Goal: Information Seeking & Learning: Learn about a topic

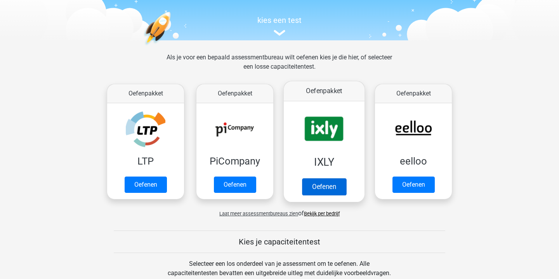
scroll to position [90, 0]
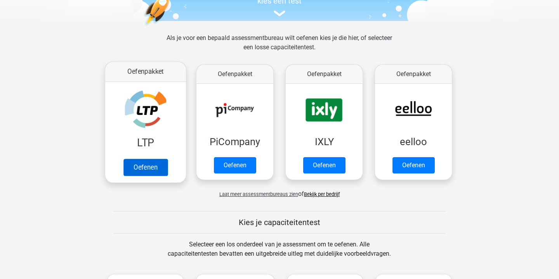
click at [158, 171] on link "Oefenen" at bounding box center [145, 167] width 44 height 17
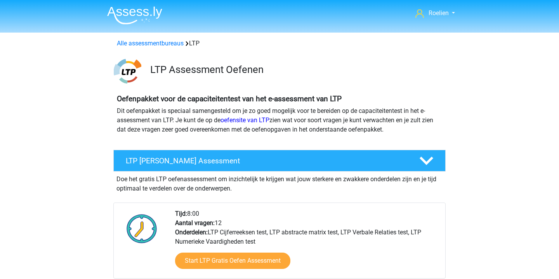
click at [145, 14] on img at bounding box center [134, 15] width 55 height 18
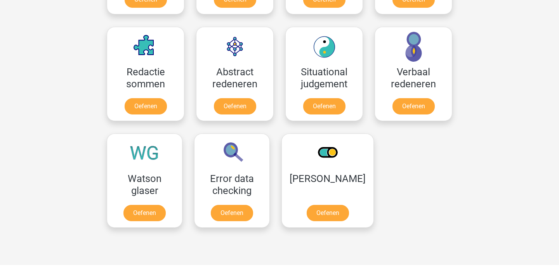
scroll to position [547, 0]
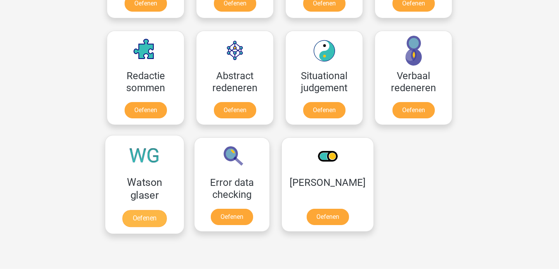
click at [143, 219] on link "Oefenen" at bounding box center [144, 218] width 44 height 17
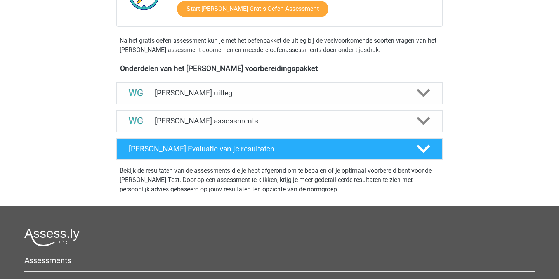
scroll to position [210, 0]
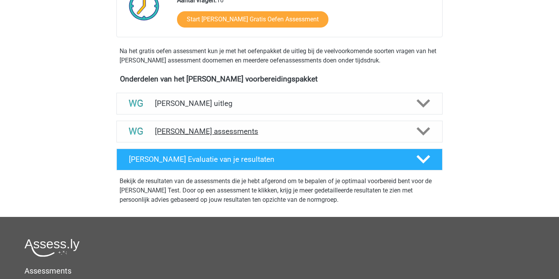
click at [362, 132] on h4 "[PERSON_NAME] assessments" at bounding box center [279, 131] width 249 height 9
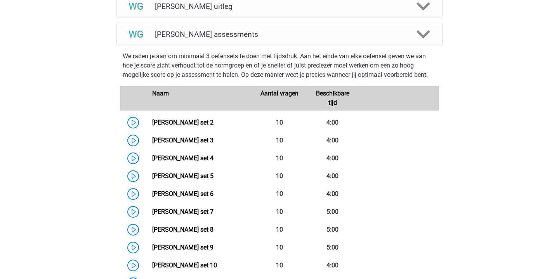
scroll to position [306, 0]
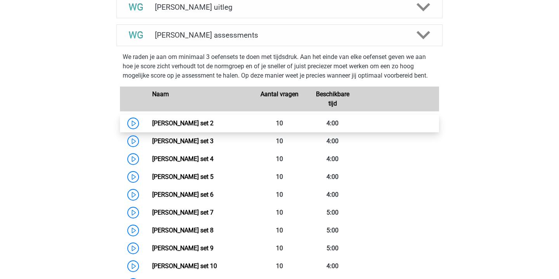
click at [152, 121] on link "[PERSON_NAME] set 2" at bounding box center [182, 123] width 61 height 7
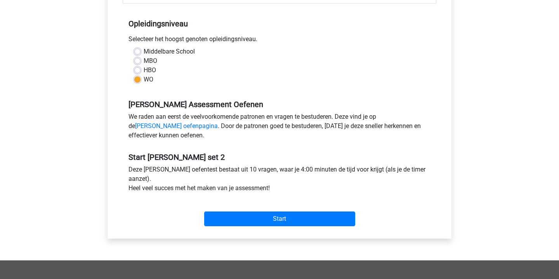
scroll to position [154, 0]
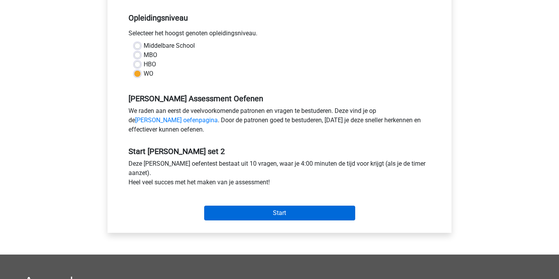
click at [300, 219] on input "Start" at bounding box center [279, 213] width 151 height 15
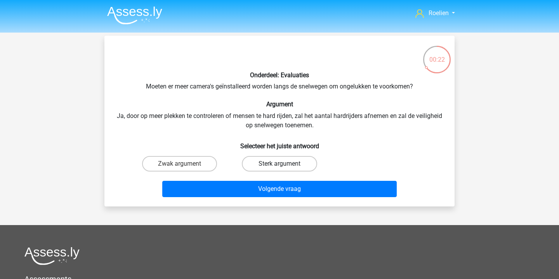
click at [288, 163] on label "Sterk argument" at bounding box center [279, 164] width 75 height 16
click at [285, 164] on input "Sterk argument" at bounding box center [282, 166] width 5 height 5
radio input "true"
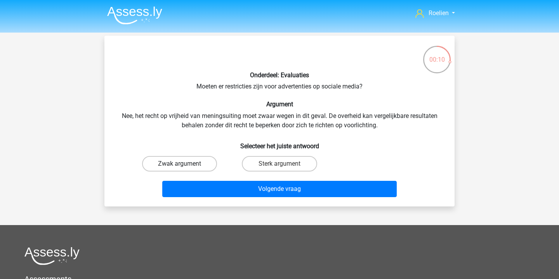
click at [203, 156] on label "Zwak argument" at bounding box center [179, 164] width 75 height 16
click at [185, 164] on input "Zwak argument" at bounding box center [182, 166] width 5 height 5
radio input "true"
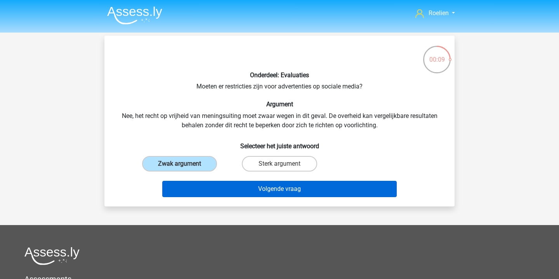
click at [305, 191] on button "Volgende vraag" at bounding box center [279, 189] width 235 height 16
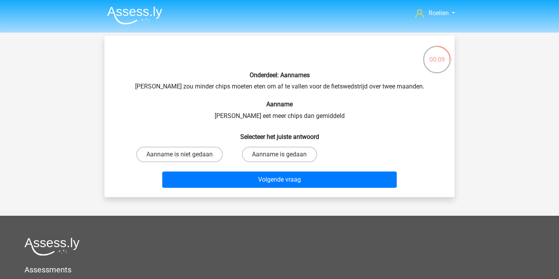
scroll to position [36, 0]
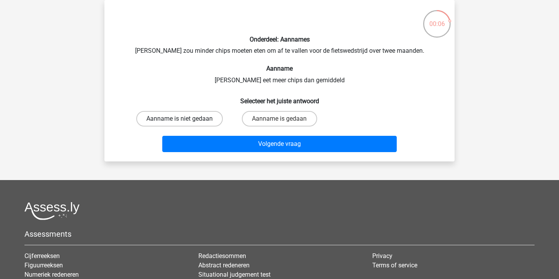
click at [188, 120] on label "Aanname is niet gedaan" at bounding box center [179, 119] width 87 height 16
click at [185, 120] on input "Aanname is niet gedaan" at bounding box center [182, 121] width 5 height 5
radio input "true"
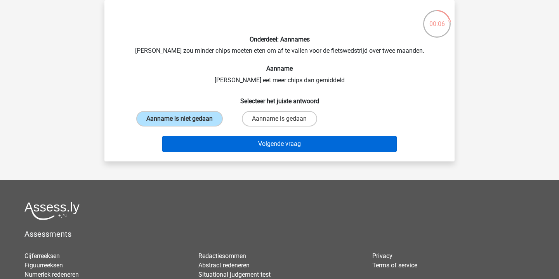
click at [295, 152] on button "Volgende vraag" at bounding box center [279, 144] width 235 height 16
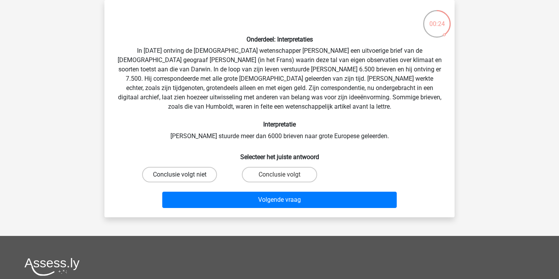
click at [201, 171] on label "Conclusie volgt niet" at bounding box center [179, 175] width 75 height 16
click at [185, 175] on input "Conclusie volgt niet" at bounding box center [182, 177] width 5 height 5
radio input "true"
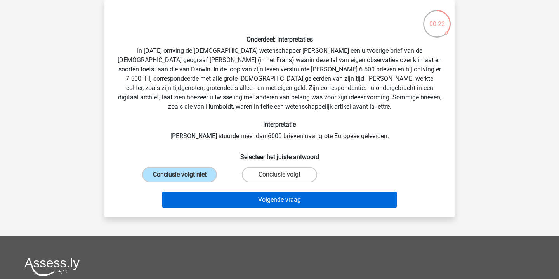
click at [296, 203] on button "Volgende vraag" at bounding box center [279, 200] width 235 height 16
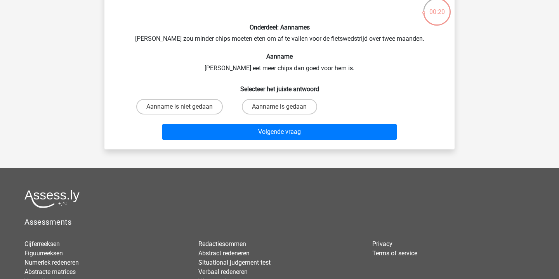
scroll to position [49, 0]
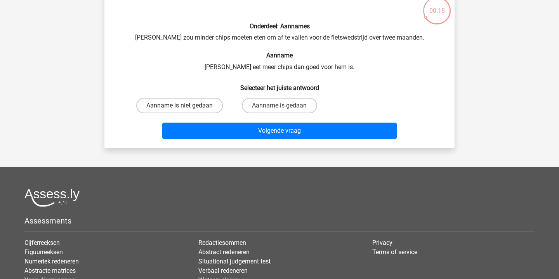
click at [186, 104] on label "Aanname is niet gedaan" at bounding box center [179, 106] width 87 height 16
click at [185, 106] on input "Aanname is niet gedaan" at bounding box center [182, 108] width 5 height 5
radio input "true"
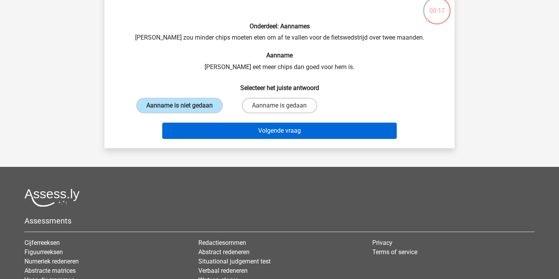
click at [289, 139] on button "Volgende vraag" at bounding box center [279, 131] width 235 height 16
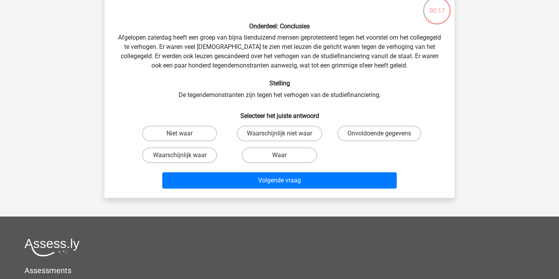
scroll to position [36, 0]
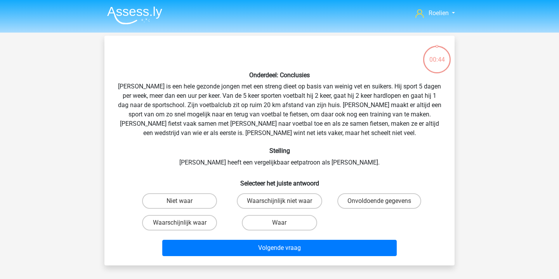
scroll to position [36, 0]
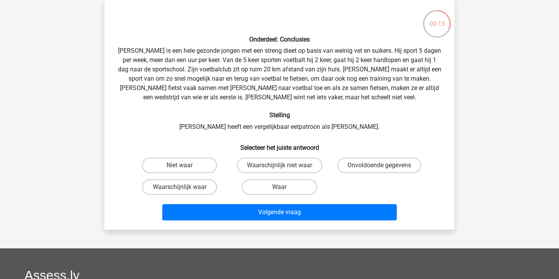
click at [184, 166] on input "Niet waar" at bounding box center [182, 167] width 5 height 5
radio input "true"
click at [376, 166] on label "Onvoldoende gegevens" at bounding box center [379, 166] width 84 height 16
click at [379, 166] on input "Onvoldoende gegevens" at bounding box center [381, 167] width 5 height 5
radio input "true"
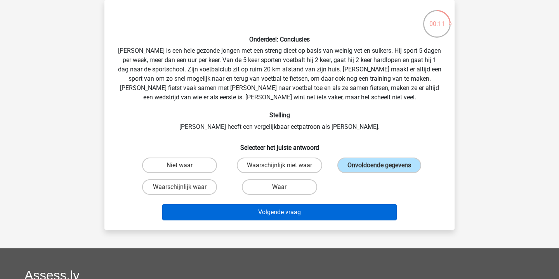
click at [282, 214] on button "Volgende vraag" at bounding box center [279, 212] width 235 height 16
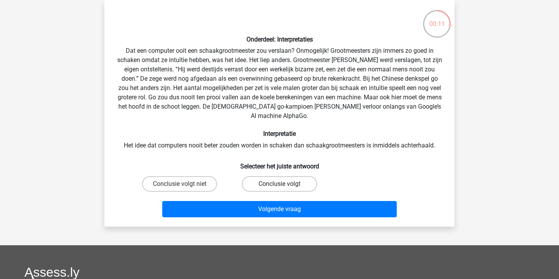
click at [288, 176] on label "Conclusie volgt" at bounding box center [279, 184] width 75 height 16
click at [285, 184] on input "Conclusie volgt" at bounding box center [282, 186] width 5 height 5
radio input "true"
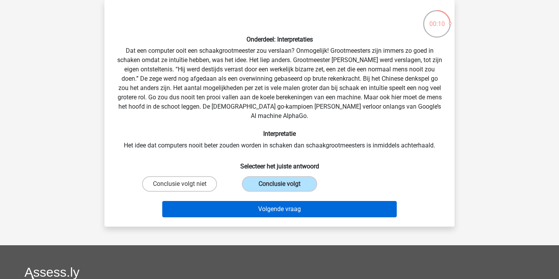
click at [286, 201] on button "Volgende vraag" at bounding box center [279, 209] width 235 height 16
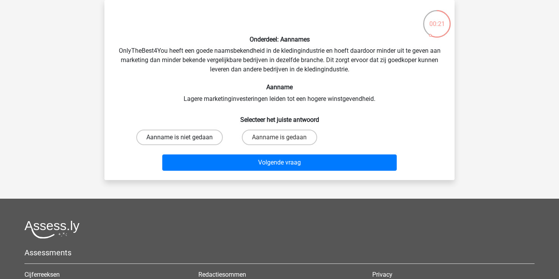
click at [202, 134] on label "Aanname is niet gedaan" at bounding box center [179, 138] width 87 height 16
click at [185, 137] on input "Aanname is niet gedaan" at bounding box center [182, 139] width 5 height 5
radio input "true"
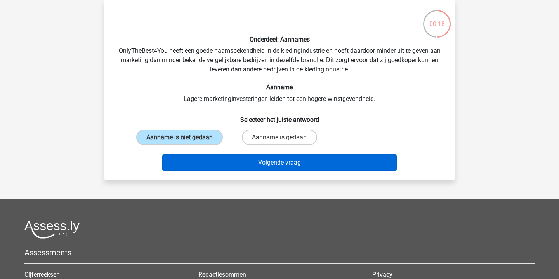
click at [297, 171] on button "Volgende vraag" at bounding box center [279, 163] width 235 height 16
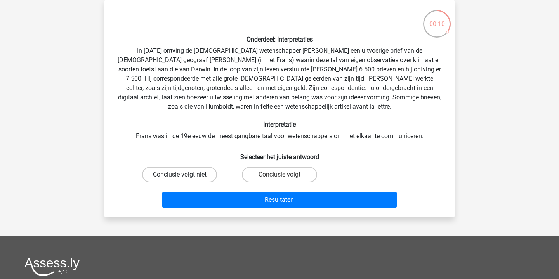
click at [202, 176] on label "Conclusie volgt niet" at bounding box center [179, 175] width 75 height 16
click at [185, 176] on input "Conclusie volgt niet" at bounding box center [182, 177] width 5 height 5
radio input "true"
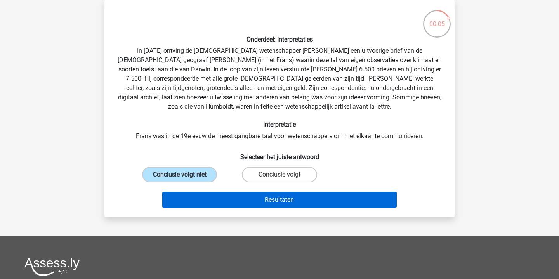
click at [287, 198] on button "Resultaten" at bounding box center [279, 200] width 235 height 16
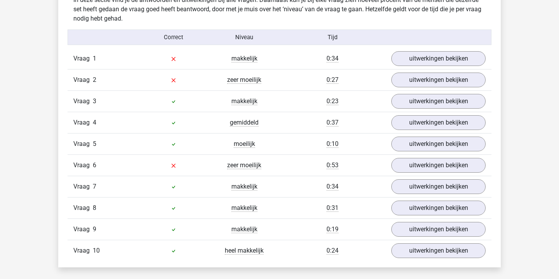
scroll to position [487, 0]
click at [439, 62] on link "uitwerkingen bekijken" at bounding box center [438, 58] width 108 height 17
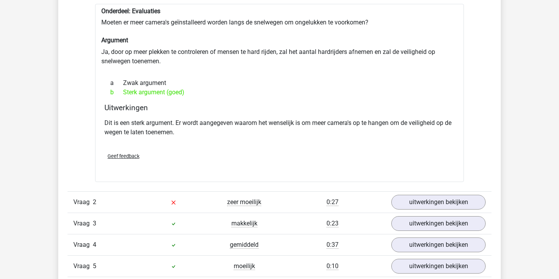
scroll to position [562, 0]
click at [437, 203] on link "uitwerkingen bekijken" at bounding box center [438, 201] width 108 height 17
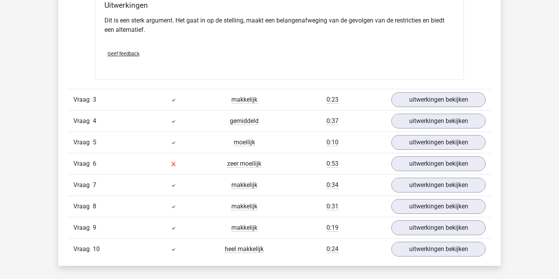
scroll to position [899, 0]
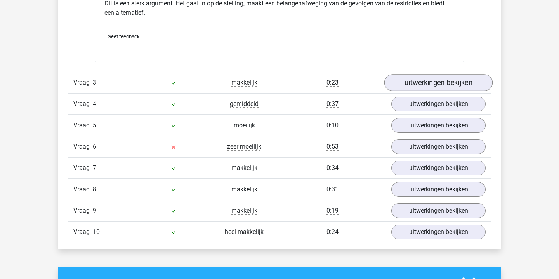
click at [450, 87] on link "uitwerkingen bekijken" at bounding box center [438, 83] width 108 height 17
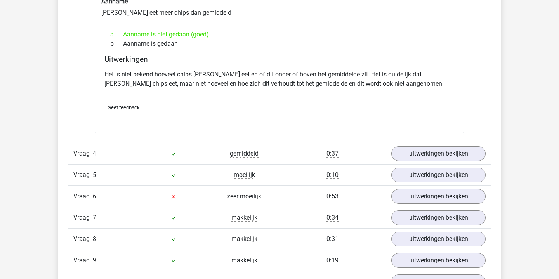
scroll to position [1039, 0]
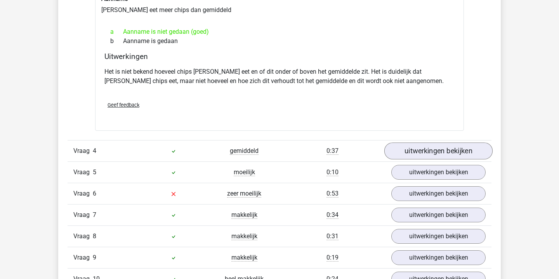
click at [454, 152] on link "uitwerkingen bekijken" at bounding box center [438, 151] width 108 height 17
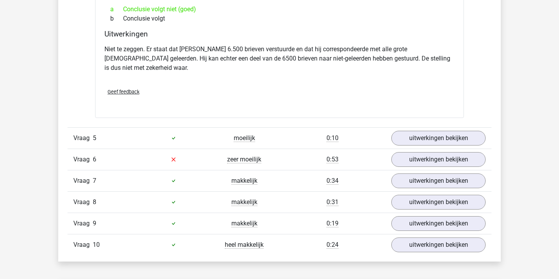
scroll to position [1317, 0]
click at [449, 129] on link "uitwerkingen bekijken" at bounding box center [438, 137] width 108 height 17
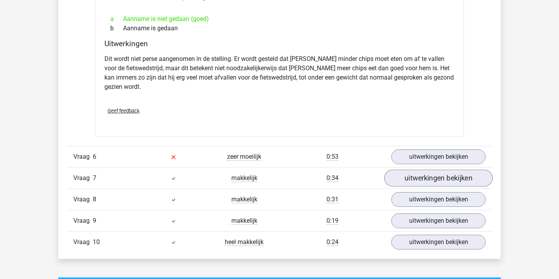
scroll to position [1528, 0]
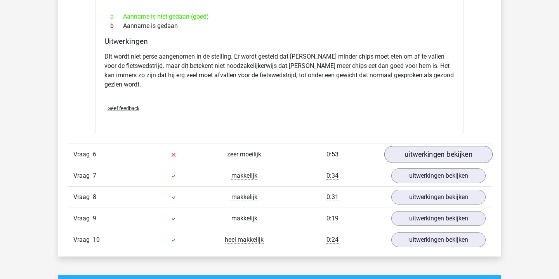
click at [445, 146] on link "uitwerkingen bekijken" at bounding box center [438, 154] width 108 height 17
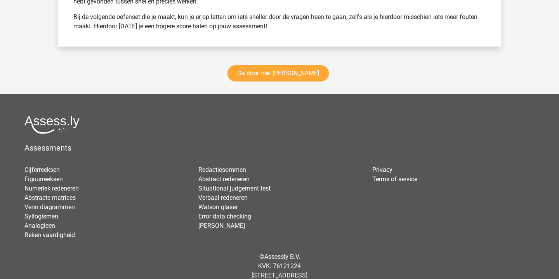
scroll to position [2429, 0]
click at [283, 66] on link "Ga door met watson glaser" at bounding box center [278, 74] width 101 height 16
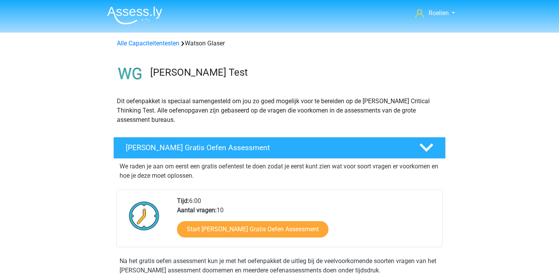
scroll to position [328, 0]
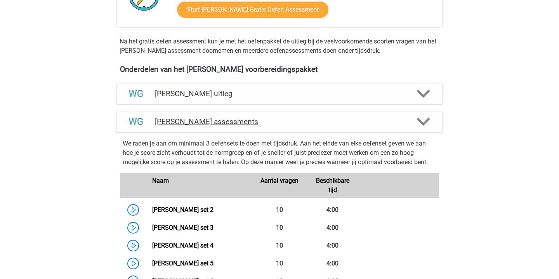
scroll to position [224, 0]
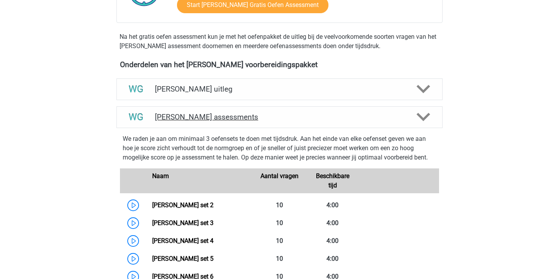
click at [238, 116] on h4 "Watson Glaser assessments" at bounding box center [279, 117] width 249 height 9
click at [417, 115] on polygon at bounding box center [424, 117] width 14 height 9
click at [431, 116] on div at bounding box center [423, 117] width 26 height 14
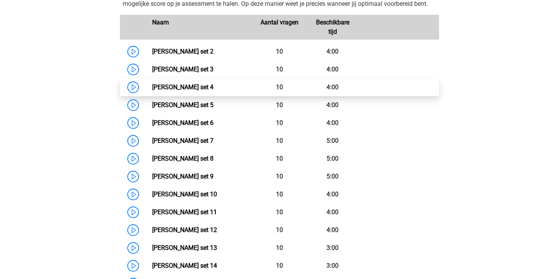
scroll to position [383, 0]
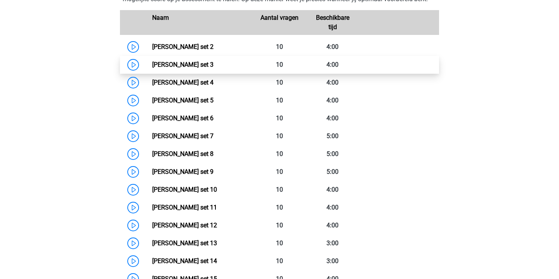
click at [152, 64] on link "Watson Glaser set 3" at bounding box center [182, 64] width 61 height 7
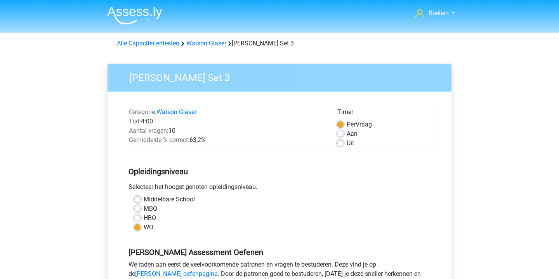
click at [347, 144] on label "Uit" at bounding box center [350, 143] width 7 height 9
click at [343, 144] on input "Uit" at bounding box center [340, 143] width 6 height 8
radio input "true"
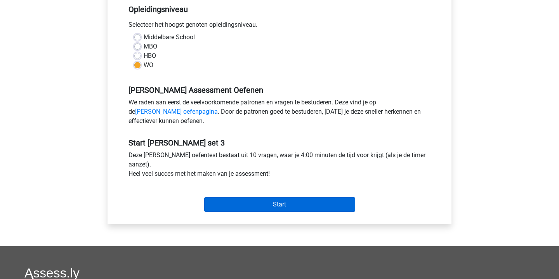
scroll to position [180, 0]
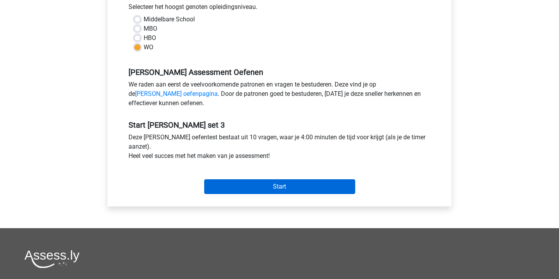
click at [304, 185] on input "Start" at bounding box center [279, 186] width 151 height 15
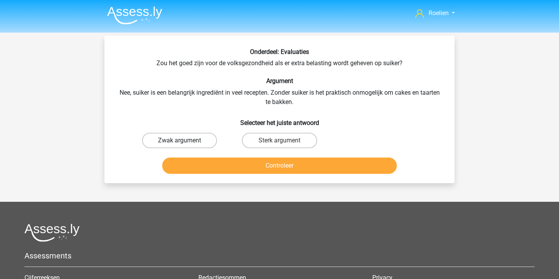
click at [179, 137] on label "Zwak argument" at bounding box center [179, 141] width 75 height 16
click at [180, 141] on input "Zwak argument" at bounding box center [182, 143] width 5 height 5
radio input "true"
click at [288, 172] on button "Controleer" at bounding box center [279, 166] width 235 height 16
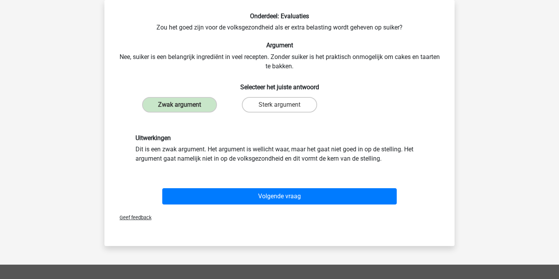
scroll to position [40, 0]
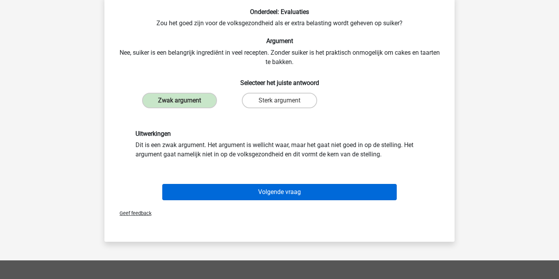
click at [297, 188] on button "Volgende vraag" at bounding box center [279, 192] width 235 height 16
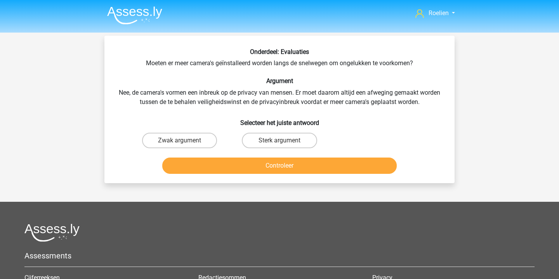
scroll to position [0, 0]
click at [284, 148] on label "Sterk argument" at bounding box center [279, 141] width 75 height 16
click at [284, 146] on input "Sterk argument" at bounding box center [282, 143] width 5 height 5
radio input "true"
click at [290, 164] on button "Controleer" at bounding box center [279, 166] width 235 height 16
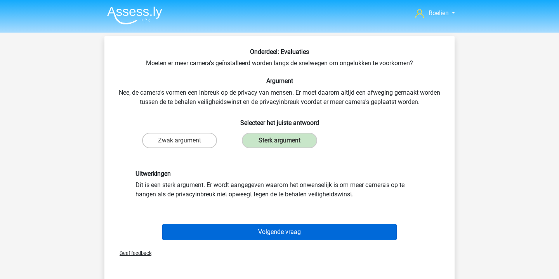
click at [282, 231] on button "Volgende vraag" at bounding box center [279, 232] width 235 height 16
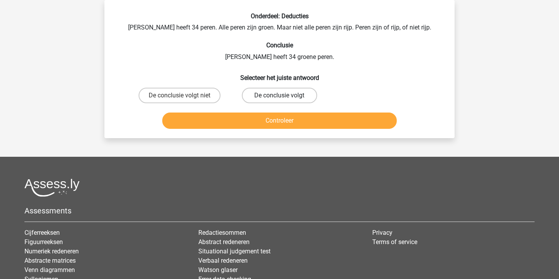
click at [303, 94] on label "De conclusie volgt" at bounding box center [279, 96] width 75 height 16
click at [285, 96] on input "De conclusie volgt" at bounding box center [282, 98] width 5 height 5
radio input "true"
click at [308, 119] on button "Controleer" at bounding box center [279, 121] width 235 height 16
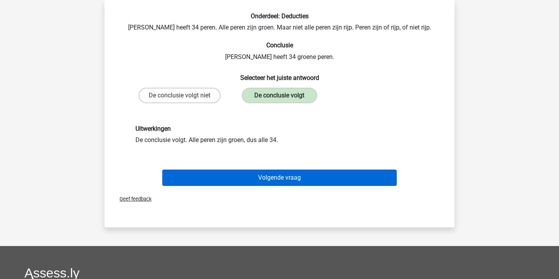
click at [302, 174] on button "Volgende vraag" at bounding box center [279, 178] width 235 height 16
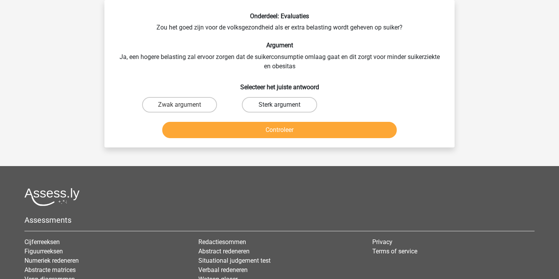
click at [284, 103] on label "Sterk argument" at bounding box center [279, 105] width 75 height 16
click at [284, 105] on input "Sterk argument" at bounding box center [282, 107] width 5 height 5
radio input "true"
click at [288, 125] on button "Controleer" at bounding box center [279, 130] width 235 height 16
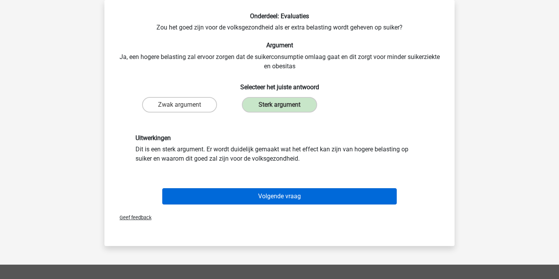
click at [290, 199] on button "Volgende vraag" at bounding box center [279, 196] width 235 height 16
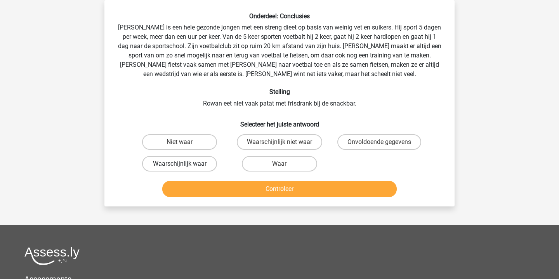
click at [194, 162] on label "Waarschijnlijk waar" at bounding box center [179, 164] width 75 height 16
click at [185, 164] on input "Waarschijnlijk waar" at bounding box center [182, 166] width 5 height 5
radio input "true"
click at [322, 191] on button "Controleer" at bounding box center [279, 189] width 235 height 16
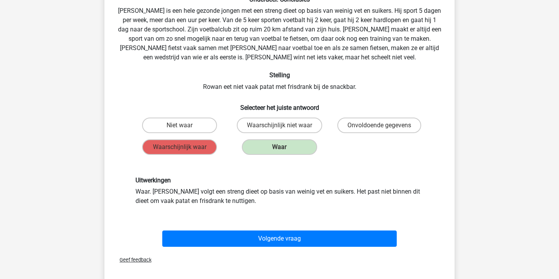
scroll to position [53, 0]
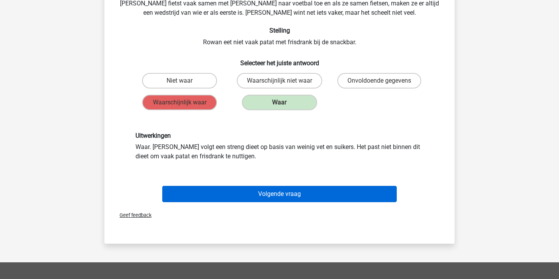
click at [311, 190] on button "Volgende vraag" at bounding box center [279, 194] width 235 height 16
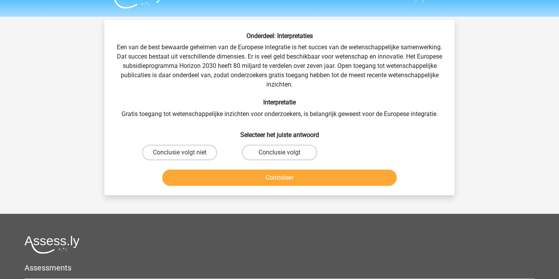
scroll to position [16, 0]
click at [296, 155] on label "Conclusie volgt" at bounding box center [279, 153] width 75 height 16
click at [285, 155] on input "Conclusie volgt" at bounding box center [282, 155] width 5 height 5
radio input "true"
click at [306, 175] on button "Controleer" at bounding box center [279, 178] width 235 height 16
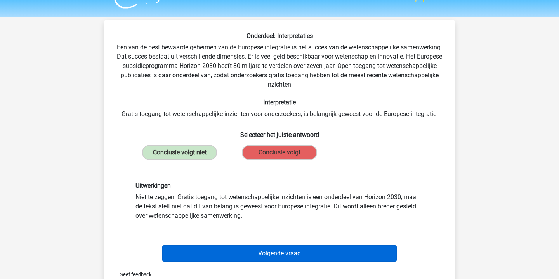
click at [304, 257] on button "Volgende vraag" at bounding box center [279, 253] width 235 height 16
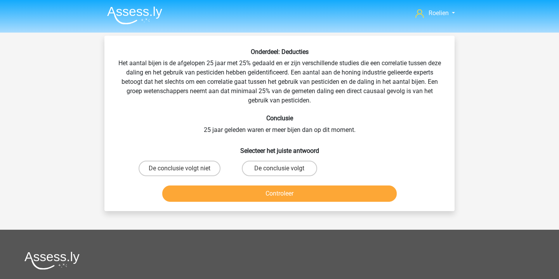
scroll to position [0, 0]
click at [275, 165] on label "De conclusie volgt" at bounding box center [279, 169] width 75 height 16
click at [280, 169] on input "De conclusie volgt" at bounding box center [282, 171] width 5 height 5
radio input "true"
click at [295, 193] on button "Controleer" at bounding box center [279, 194] width 235 height 16
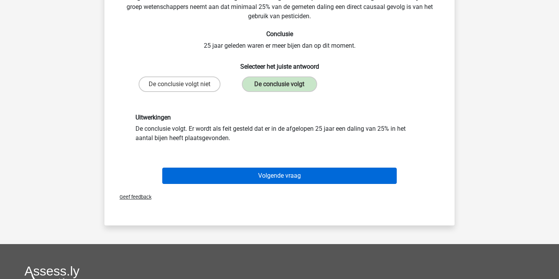
click at [292, 181] on button "Volgende vraag" at bounding box center [279, 176] width 235 height 16
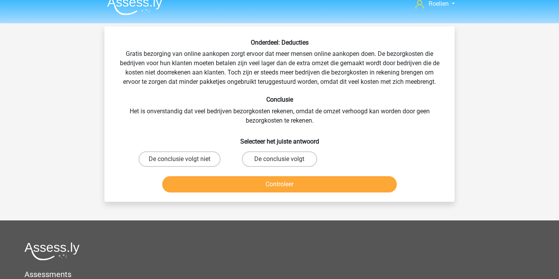
scroll to position [9, 0]
click at [206, 159] on label "De conclusie volgt niet" at bounding box center [180, 159] width 82 height 16
click at [185, 159] on input "De conclusie volgt niet" at bounding box center [182, 161] width 5 height 5
radio input "true"
click at [280, 189] on button "Controleer" at bounding box center [279, 184] width 235 height 16
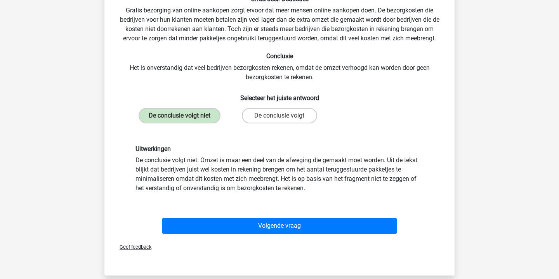
scroll to position [54, 0]
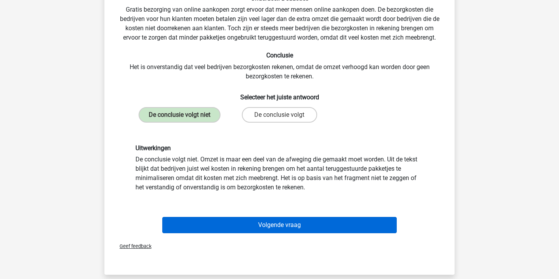
click at [306, 221] on button "Volgende vraag" at bounding box center [279, 225] width 235 height 16
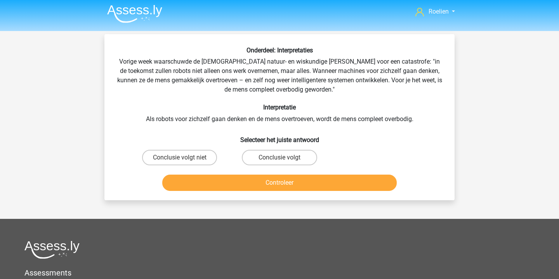
scroll to position [0, 0]
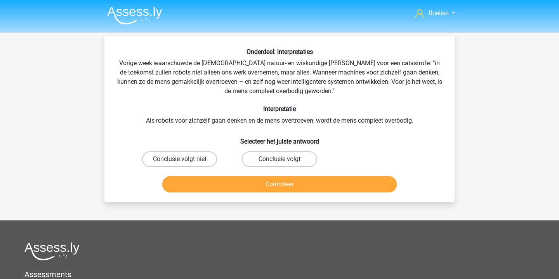
click at [282, 160] on input "Conclusie volgt" at bounding box center [282, 161] width 5 height 5
radio input "true"
click at [198, 161] on label "Conclusie volgt niet" at bounding box center [179, 159] width 75 height 16
click at [185, 161] on input "Conclusie volgt niet" at bounding box center [182, 161] width 5 height 5
radio input "true"
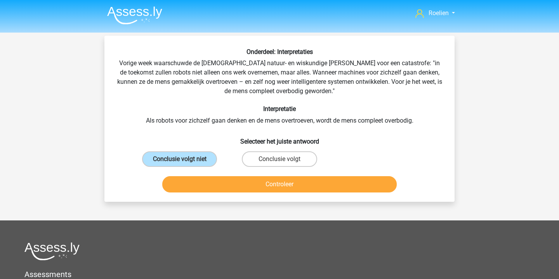
click at [282, 185] on button "Controleer" at bounding box center [279, 184] width 235 height 16
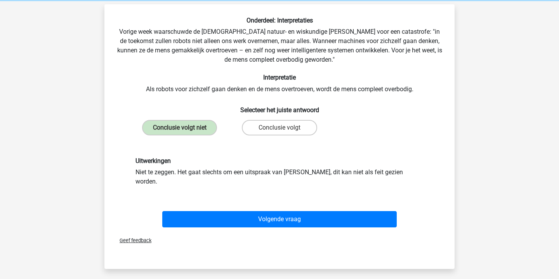
scroll to position [36, 0]
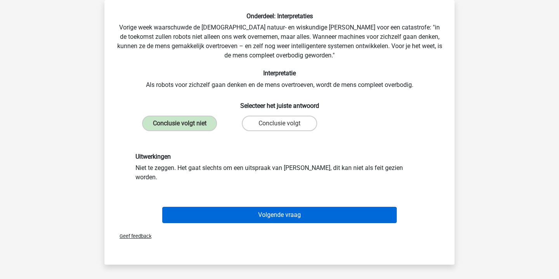
click at [304, 207] on button "Volgende vraag" at bounding box center [279, 215] width 235 height 16
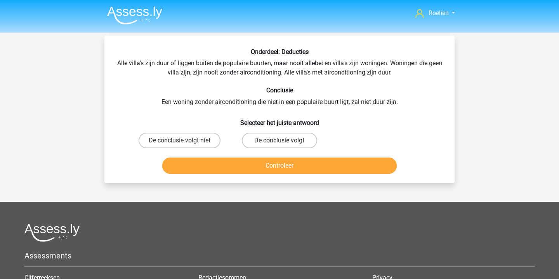
scroll to position [0, 0]
click at [209, 140] on label "De conclusie volgt niet" at bounding box center [180, 141] width 82 height 16
click at [185, 141] on input "De conclusie volgt niet" at bounding box center [182, 143] width 5 height 5
radio input "true"
click at [323, 168] on button "Controleer" at bounding box center [279, 166] width 235 height 16
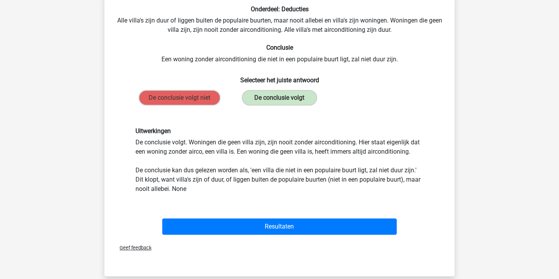
scroll to position [43, 0]
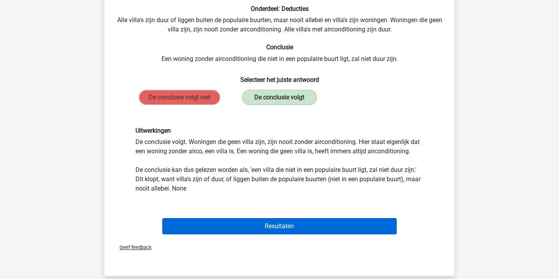
click at [303, 224] on button "Resultaten" at bounding box center [279, 226] width 235 height 16
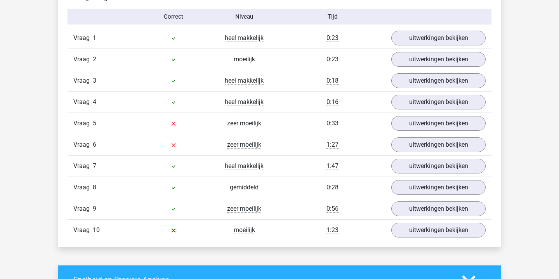
scroll to position [509, 0]
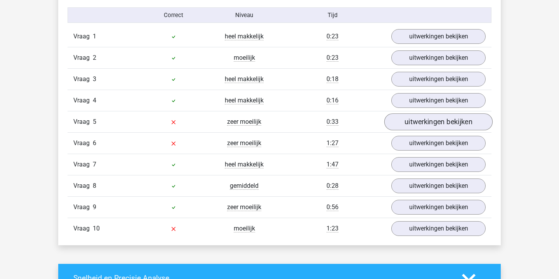
click at [445, 121] on link "uitwerkingen bekijken" at bounding box center [438, 121] width 108 height 17
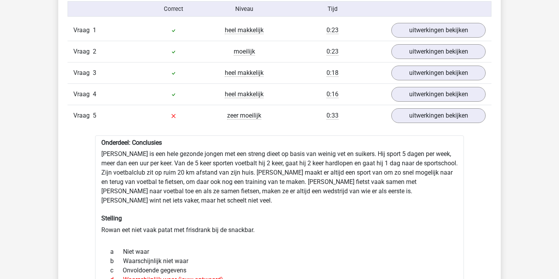
scroll to position [516, 0]
click at [433, 115] on link "uitwerkingen bekijken" at bounding box center [438, 114] width 108 height 17
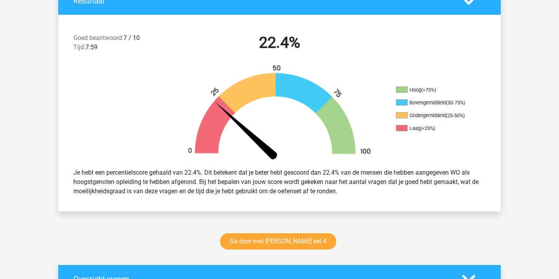
scroll to position [184, 0]
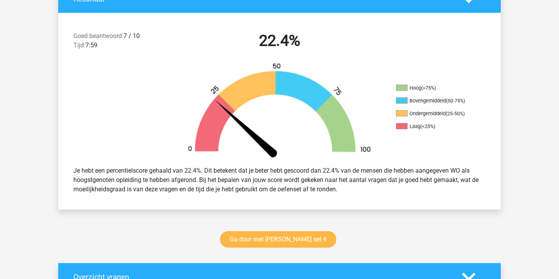
click at [285, 237] on link "Ga door met [PERSON_NAME] set 4" at bounding box center [278, 239] width 116 height 16
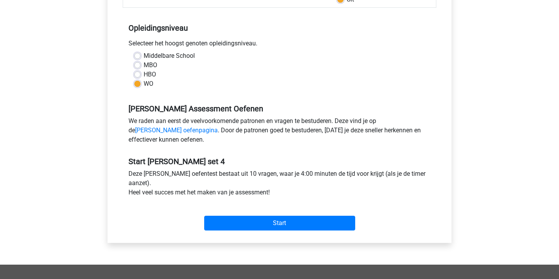
scroll to position [147, 0]
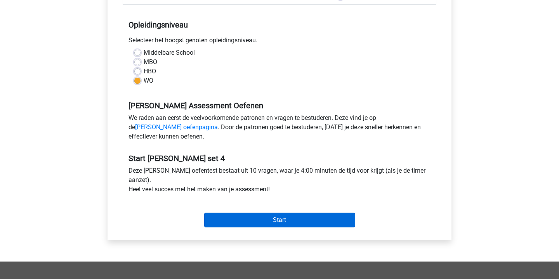
click at [295, 219] on input "Start" at bounding box center [279, 220] width 151 height 15
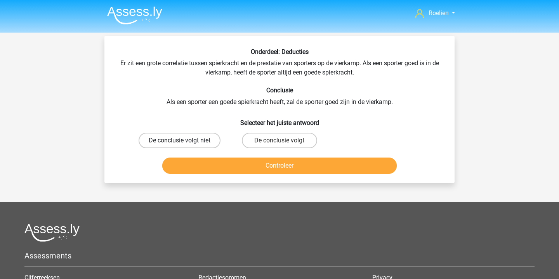
click at [199, 139] on label "De conclusie volgt niet" at bounding box center [180, 141] width 82 height 16
click at [185, 141] on input "De conclusie volgt niet" at bounding box center [182, 143] width 5 height 5
radio input "true"
click at [306, 169] on button "Controleer" at bounding box center [279, 166] width 235 height 16
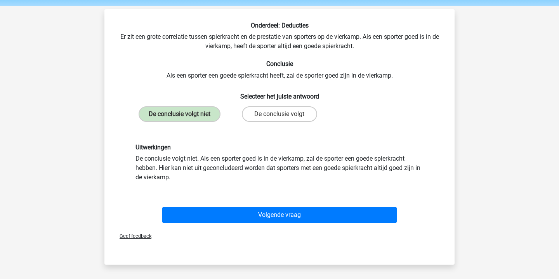
scroll to position [30, 0]
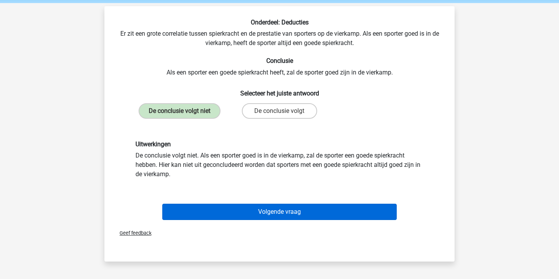
click at [304, 212] on button "Volgende vraag" at bounding box center [279, 212] width 235 height 16
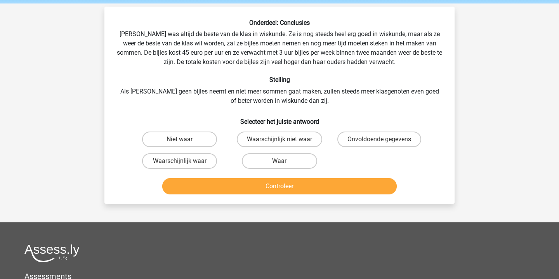
scroll to position [31, 0]
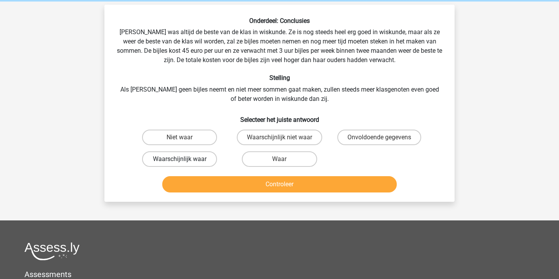
click at [190, 160] on label "Waarschijnlijk waar" at bounding box center [179, 159] width 75 height 16
click at [185, 160] on input "Waarschijnlijk waar" at bounding box center [182, 161] width 5 height 5
radio input "true"
click at [306, 187] on button "Controleer" at bounding box center [279, 184] width 235 height 16
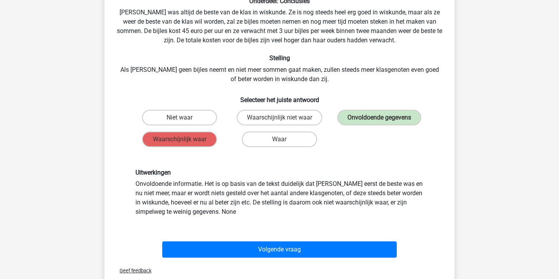
scroll to position [52, 0]
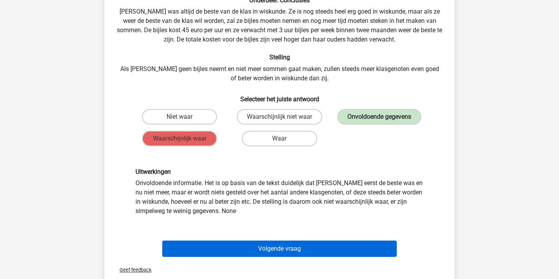
click at [302, 249] on button "Volgende vraag" at bounding box center [279, 249] width 235 height 16
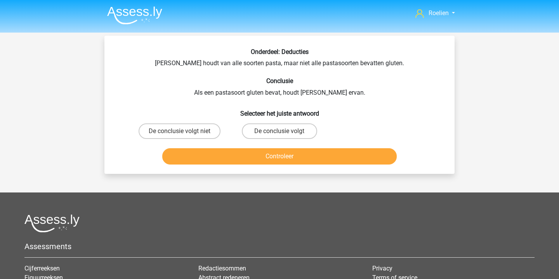
scroll to position [0, 0]
click at [190, 132] on label "De conclusie volgt niet" at bounding box center [180, 131] width 82 height 16
click at [185, 132] on input "De conclusie volgt niet" at bounding box center [182, 133] width 5 height 5
radio input "true"
click at [277, 152] on button "Controleer" at bounding box center [279, 156] width 235 height 16
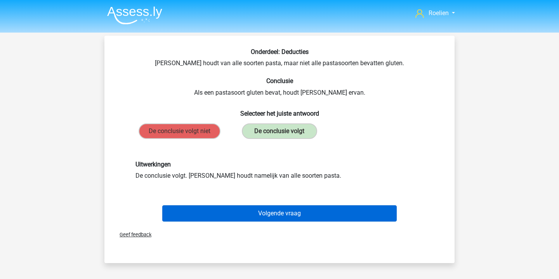
click at [294, 218] on button "Volgende vraag" at bounding box center [279, 213] width 235 height 16
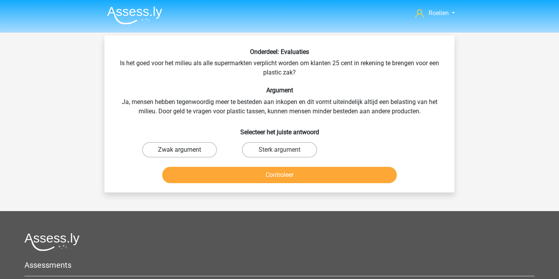
click at [196, 147] on label "Zwak argument" at bounding box center [179, 150] width 75 height 16
click at [185, 150] on input "Zwak argument" at bounding box center [182, 152] width 5 height 5
radio input "true"
click at [303, 172] on button "Controleer" at bounding box center [279, 175] width 235 height 16
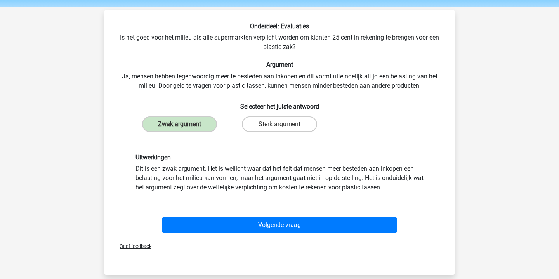
scroll to position [27, 0]
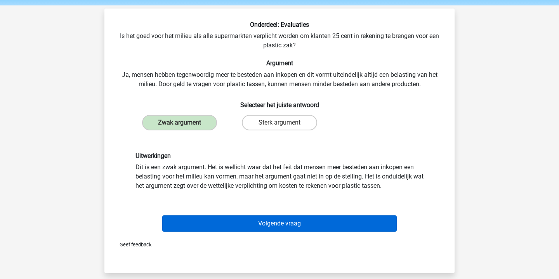
click at [294, 223] on button "Volgende vraag" at bounding box center [279, 224] width 235 height 16
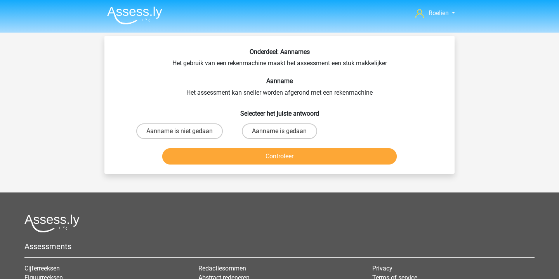
scroll to position [0, 0]
click at [200, 130] on label "Aanname is niet gedaan" at bounding box center [179, 131] width 87 height 16
click at [185, 131] on input "Aanname is niet gedaan" at bounding box center [182, 133] width 5 height 5
radio input "true"
click at [297, 165] on button "Controleer" at bounding box center [279, 156] width 235 height 16
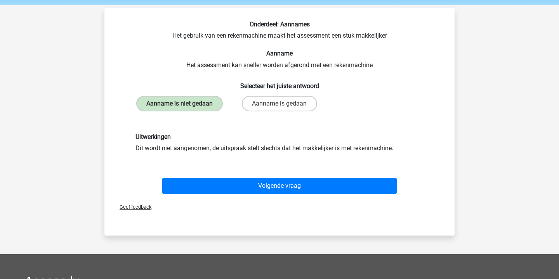
scroll to position [35, 0]
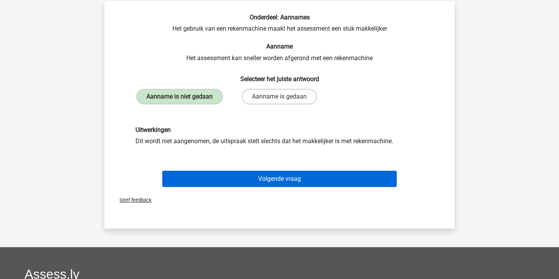
click at [292, 187] on button "Volgende vraag" at bounding box center [279, 179] width 235 height 16
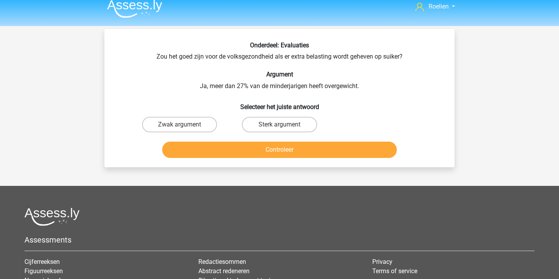
scroll to position [0, 0]
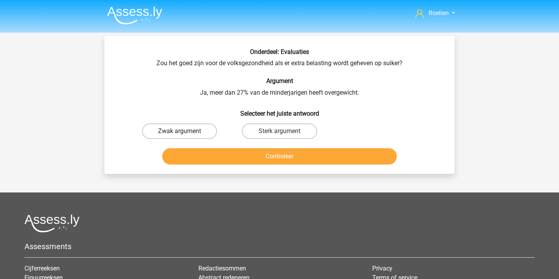
click at [198, 129] on label "Zwak argument" at bounding box center [179, 131] width 75 height 16
click at [185, 131] on input "Zwak argument" at bounding box center [182, 133] width 5 height 5
radio input "true"
click at [283, 162] on button "Controleer" at bounding box center [279, 156] width 235 height 16
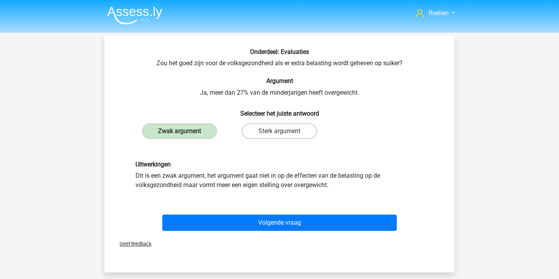
scroll to position [10, 0]
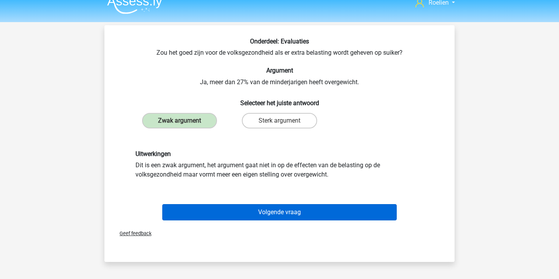
click at [304, 214] on button "Volgende vraag" at bounding box center [279, 212] width 235 height 16
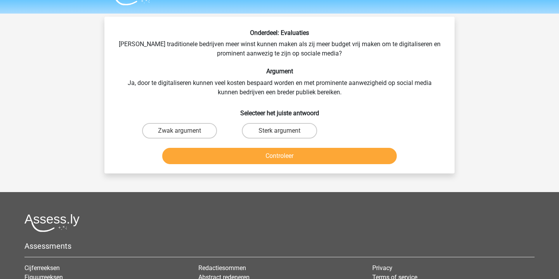
scroll to position [0, 0]
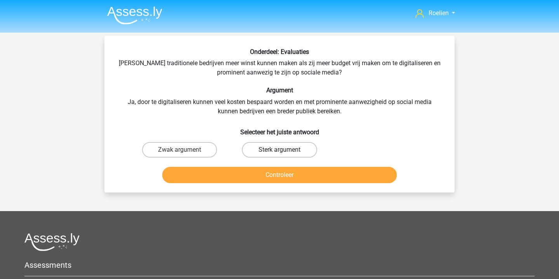
click at [297, 152] on label "Sterk argument" at bounding box center [279, 150] width 75 height 16
click at [285, 152] on input "Sterk argument" at bounding box center [282, 152] width 5 height 5
radio input "true"
click at [292, 175] on button "Controleer" at bounding box center [279, 175] width 235 height 16
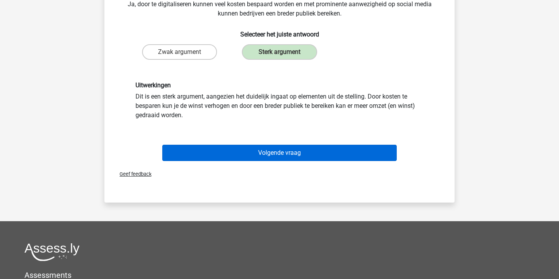
click at [311, 159] on button "Volgende vraag" at bounding box center [279, 153] width 235 height 16
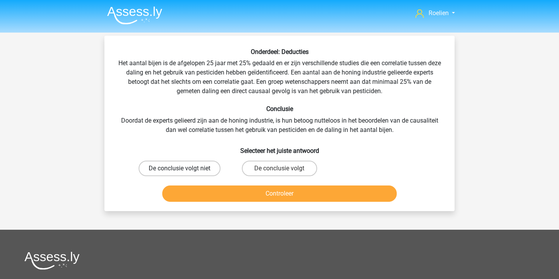
click at [203, 170] on label "De conclusie volgt niet" at bounding box center [180, 169] width 82 height 16
click at [185, 170] on input "De conclusie volgt niet" at bounding box center [182, 171] width 5 height 5
radio input "true"
click at [301, 195] on button "Controleer" at bounding box center [279, 194] width 235 height 16
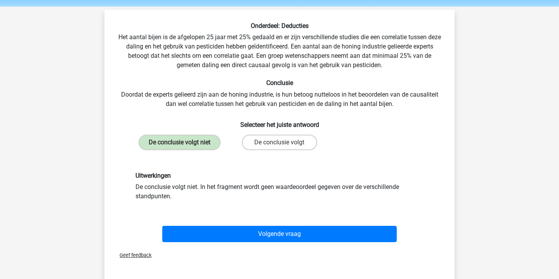
scroll to position [30, 0]
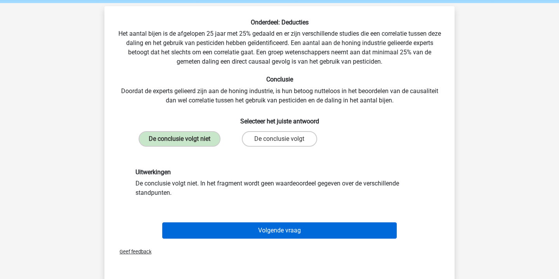
click at [293, 236] on button "Volgende vraag" at bounding box center [279, 231] width 235 height 16
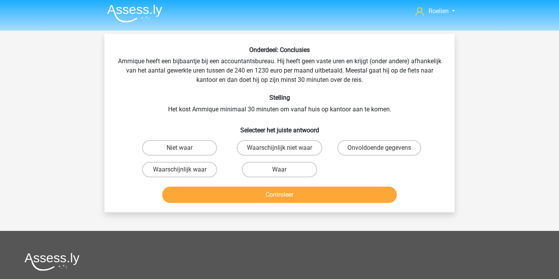
scroll to position [2, 0]
click at [374, 145] on label "Onvoldoende gegevens" at bounding box center [379, 148] width 84 height 16
click at [379, 148] on input "Onvoldoende gegevens" at bounding box center [381, 150] width 5 height 5
radio input "true"
click at [296, 196] on button "Controleer" at bounding box center [279, 195] width 235 height 16
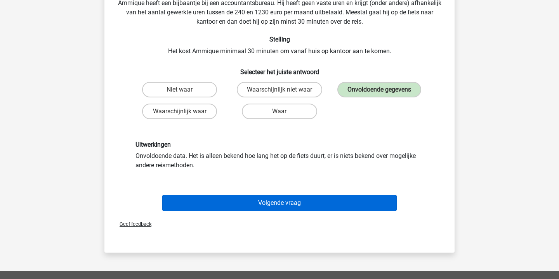
click at [297, 202] on button "Volgende vraag" at bounding box center [279, 203] width 235 height 16
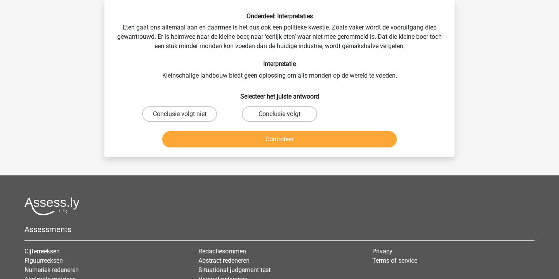
scroll to position [0, 0]
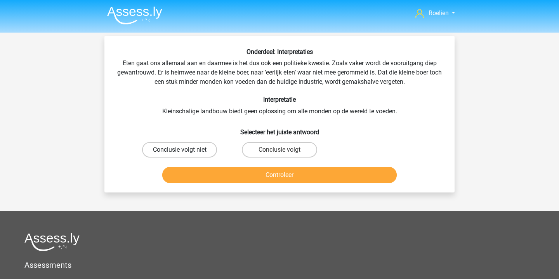
click at [191, 152] on label "Conclusie volgt niet" at bounding box center [179, 150] width 75 height 16
click at [185, 152] on input "Conclusie volgt niet" at bounding box center [182, 152] width 5 height 5
radio input "true"
click at [310, 176] on button "Controleer" at bounding box center [279, 175] width 235 height 16
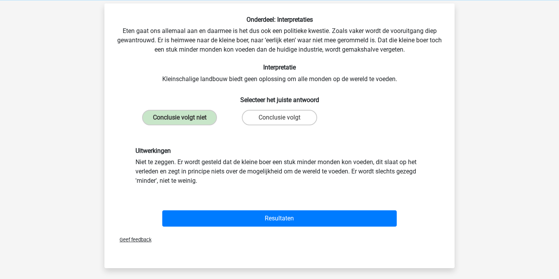
scroll to position [34, 0]
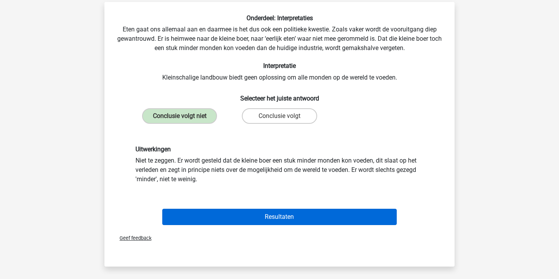
click at [266, 218] on button "Resultaten" at bounding box center [279, 217] width 235 height 16
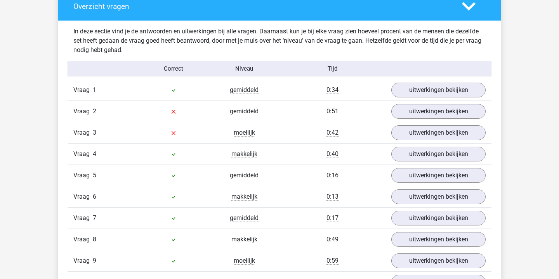
scroll to position [453, 0]
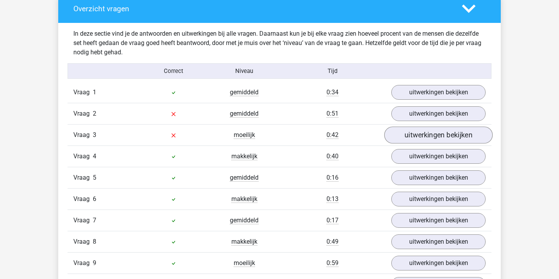
click at [433, 133] on link "uitwerkingen bekijken" at bounding box center [438, 135] width 108 height 17
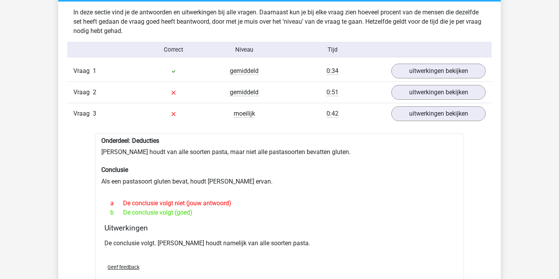
scroll to position [475, 0]
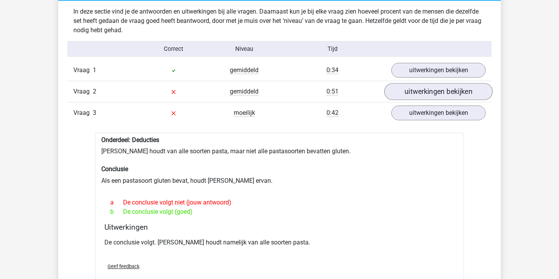
click at [447, 89] on link "uitwerkingen bekijken" at bounding box center [438, 91] width 108 height 17
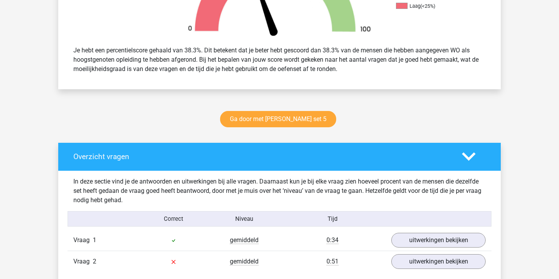
scroll to position [304, 0]
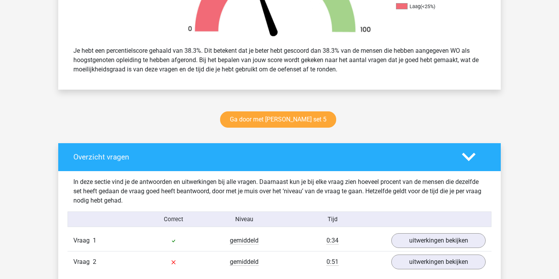
click at [475, 162] on icon at bounding box center [469, 157] width 14 height 14
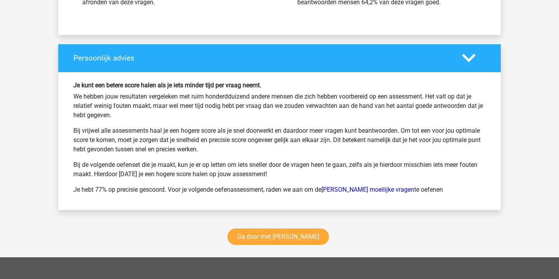
scroll to position [713, 0]
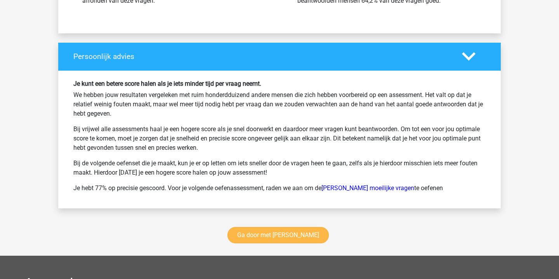
click at [294, 234] on link "Ga door met watson glaser" at bounding box center [278, 235] width 101 height 16
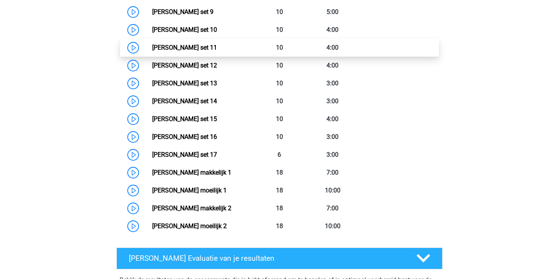
scroll to position [531, 0]
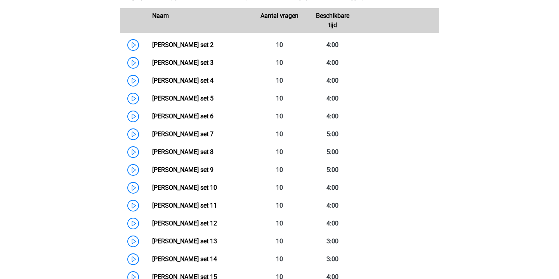
scroll to position [383, 0]
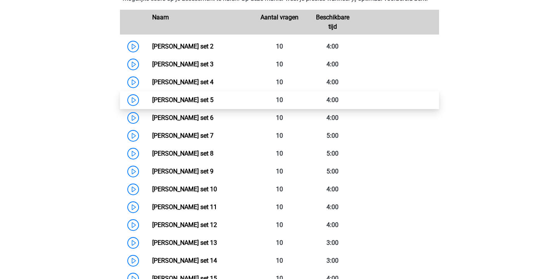
click at [152, 101] on link "Watson Glaser set 5" at bounding box center [182, 99] width 61 height 7
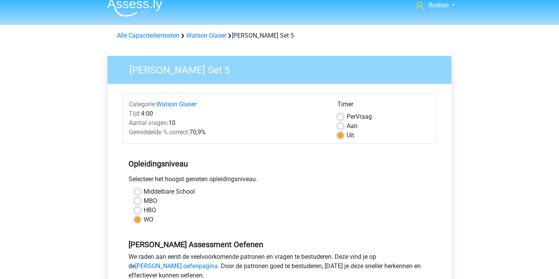
scroll to position [12, 0]
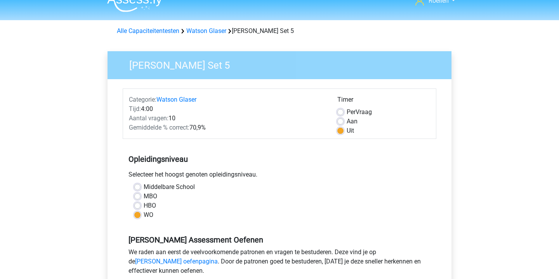
click at [349, 124] on label "Aan" at bounding box center [352, 121] width 11 height 9
click at [344, 124] on input "Aan" at bounding box center [340, 121] width 6 height 8
radio input "true"
click at [347, 112] on label "Per Vraag" at bounding box center [359, 112] width 25 height 9
click at [341, 112] on input "Per Vraag" at bounding box center [340, 112] width 6 height 8
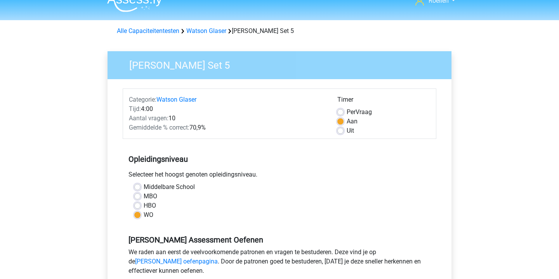
radio input "true"
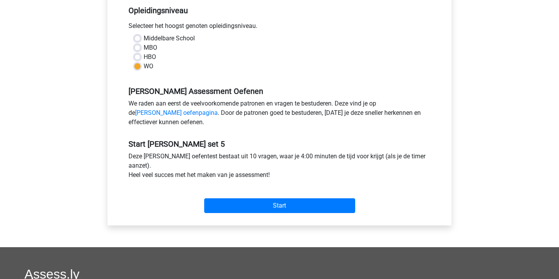
scroll to position [162, 0]
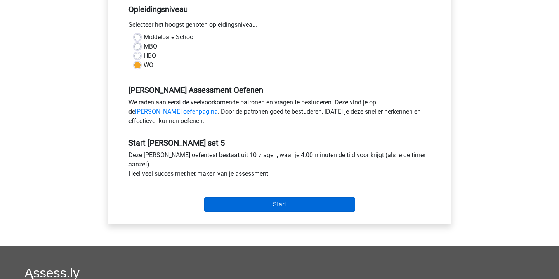
click at [283, 200] on input "Start" at bounding box center [279, 204] width 151 height 15
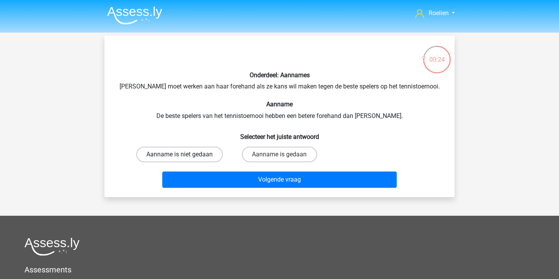
click at [196, 154] on label "Aanname is niet gedaan" at bounding box center [179, 155] width 87 height 16
click at [185, 155] on input "Aanname is niet gedaan" at bounding box center [182, 157] width 5 height 5
radio input "true"
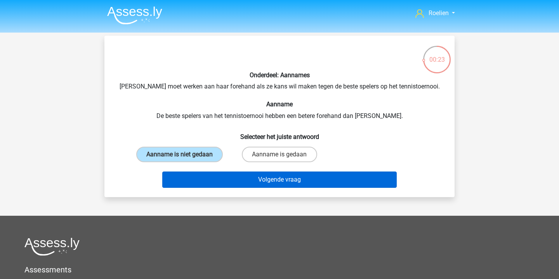
click at [270, 188] on button "Volgende vraag" at bounding box center [279, 180] width 235 height 16
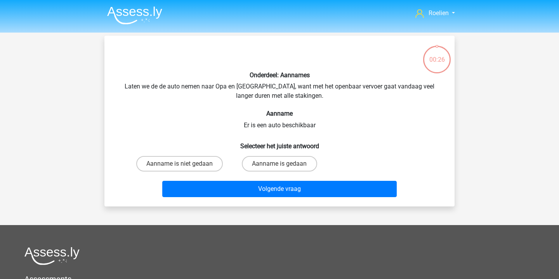
scroll to position [36, 0]
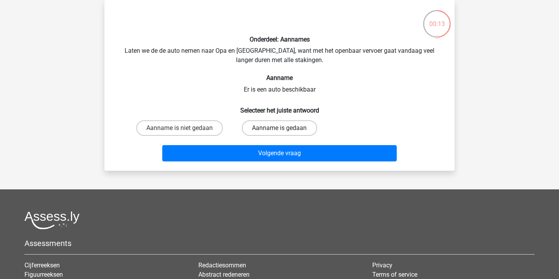
click at [284, 125] on label "Aanname is gedaan" at bounding box center [279, 128] width 75 height 16
click at [284, 128] on input "Aanname is gedaan" at bounding box center [282, 130] width 5 height 5
radio input "true"
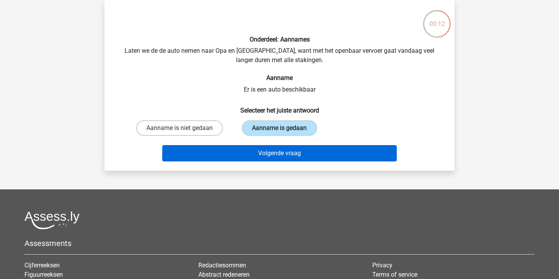
click at [298, 149] on button "Volgende vraag" at bounding box center [279, 153] width 235 height 16
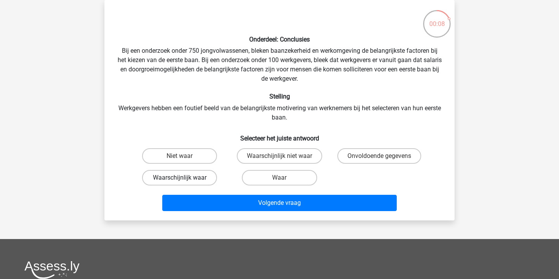
click at [200, 177] on label "Waarschijnlijk waar" at bounding box center [179, 178] width 75 height 16
click at [185, 178] on input "Waarschijnlijk waar" at bounding box center [182, 180] width 5 height 5
radio input "true"
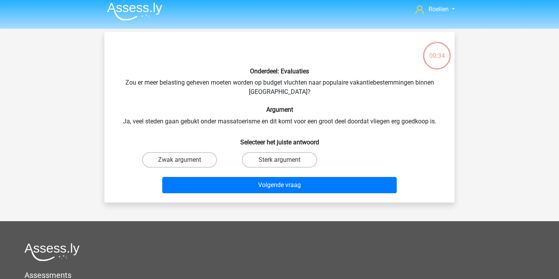
scroll to position [4, 0]
click at [275, 163] on label "Sterk argument" at bounding box center [279, 160] width 75 height 16
click at [280, 163] on input "Sterk argument" at bounding box center [282, 162] width 5 height 5
radio input "true"
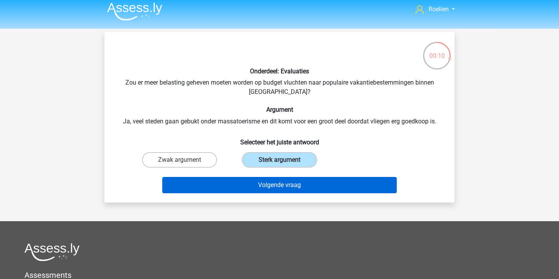
click at [289, 186] on button "Volgende vraag" at bounding box center [279, 185] width 235 height 16
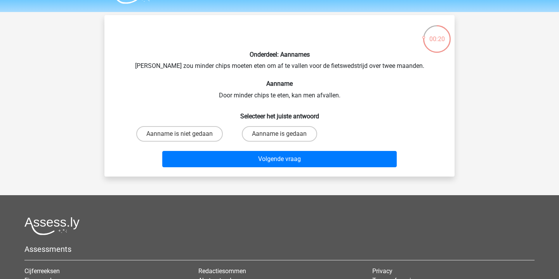
scroll to position [18, 0]
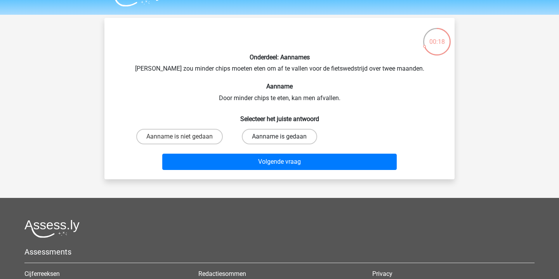
click at [273, 136] on label "Aanname is gedaan" at bounding box center [279, 137] width 75 height 16
click at [280, 137] on input "Aanname is gedaan" at bounding box center [282, 139] width 5 height 5
radio input "true"
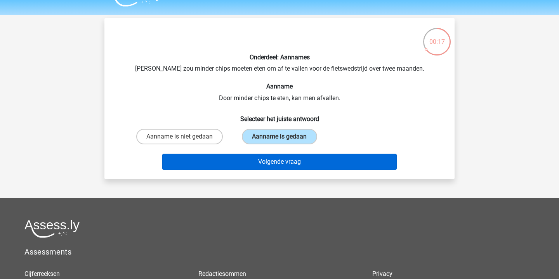
click at [287, 159] on button "Volgende vraag" at bounding box center [279, 162] width 235 height 16
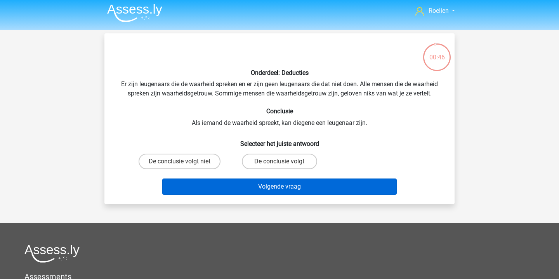
scroll to position [0, 0]
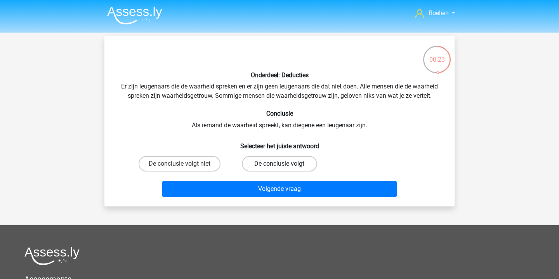
click at [289, 166] on label "De conclusie volgt" at bounding box center [279, 164] width 75 height 16
click at [285, 166] on input "De conclusie volgt" at bounding box center [282, 166] width 5 height 5
radio input "true"
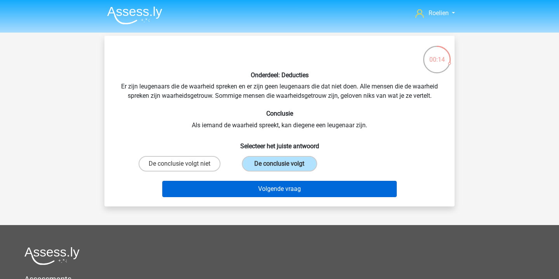
click at [296, 188] on button "Volgende vraag" at bounding box center [279, 189] width 235 height 16
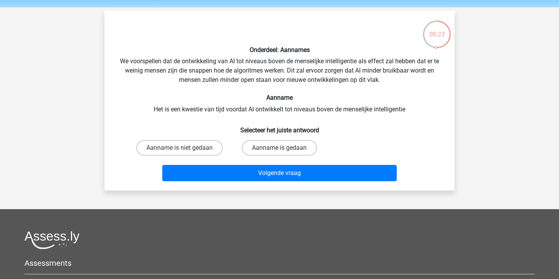
scroll to position [23, 0]
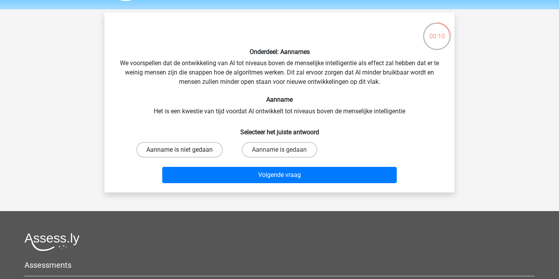
click at [206, 150] on label "Aanname is niet gedaan" at bounding box center [179, 150] width 87 height 16
click at [185, 150] on input "Aanname is niet gedaan" at bounding box center [182, 152] width 5 height 5
radio input "true"
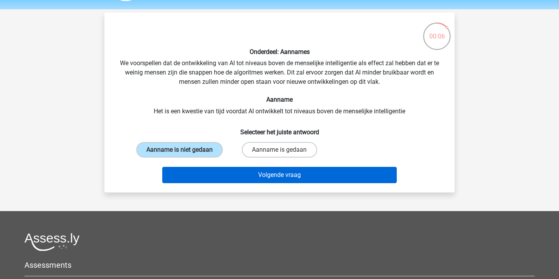
click at [280, 183] on button "Volgende vraag" at bounding box center [279, 175] width 235 height 16
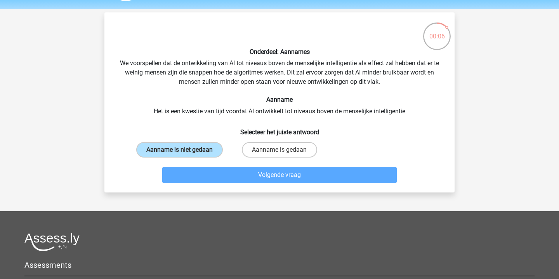
scroll to position [36, 0]
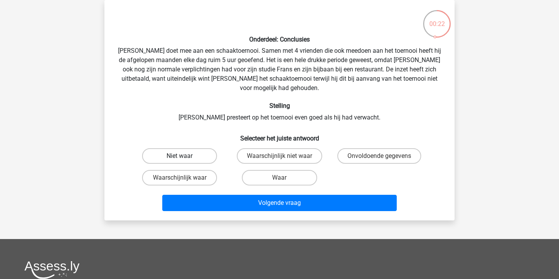
click at [203, 148] on label "Niet waar" at bounding box center [179, 156] width 75 height 16
click at [185, 156] on input "Niet waar" at bounding box center [182, 158] width 5 height 5
radio input "true"
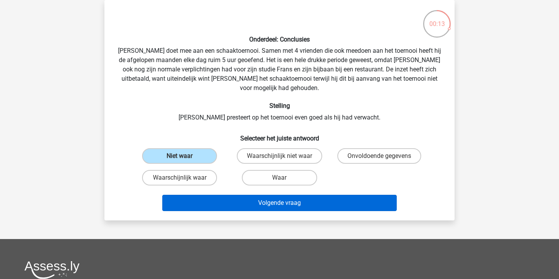
click at [291, 195] on button "Volgende vraag" at bounding box center [279, 203] width 235 height 16
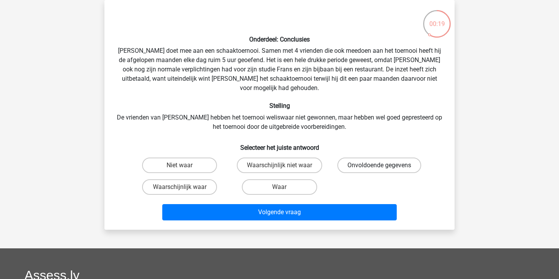
click at [371, 160] on label "Onvoldoende gegevens" at bounding box center [379, 166] width 84 height 16
click at [379, 165] on input "Onvoldoende gegevens" at bounding box center [381, 167] width 5 height 5
radio input "true"
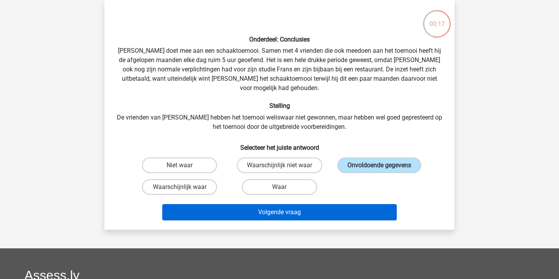
click at [298, 204] on button "Volgende vraag" at bounding box center [279, 212] width 235 height 16
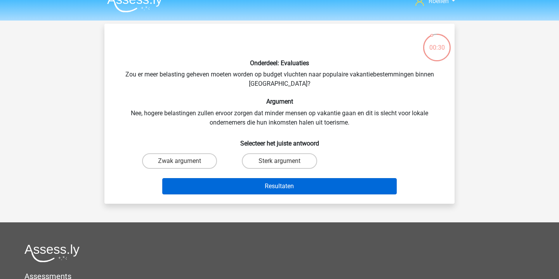
scroll to position [11, 0]
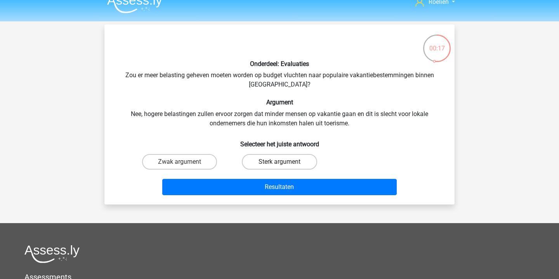
click at [300, 161] on label "Sterk argument" at bounding box center [279, 162] width 75 height 16
click at [285, 162] on input "Sterk argument" at bounding box center [282, 164] width 5 height 5
radio input "true"
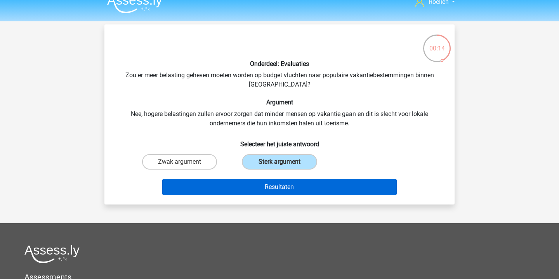
click at [301, 186] on button "Resultaten" at bounding box center [279, 187] width 235 height 16
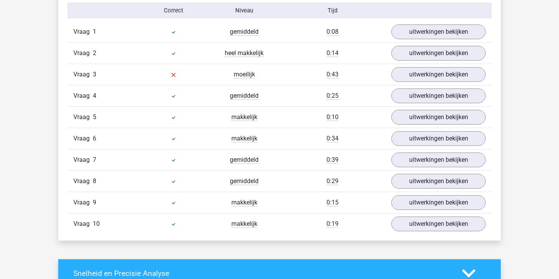
scroll to position [516, 0]
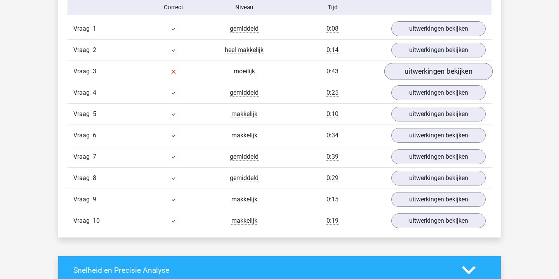
click at [432, 73] on link "uitwerkingen bekijken" at bounding box center [438, 71] width 108 height 17
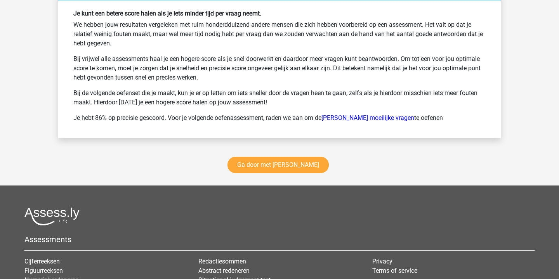
scroll to position [1305, 0]
click at [286, 168] on link "Ga door met [PERSON_NAME]" at bounding box center [278, 165] width 101 height 16
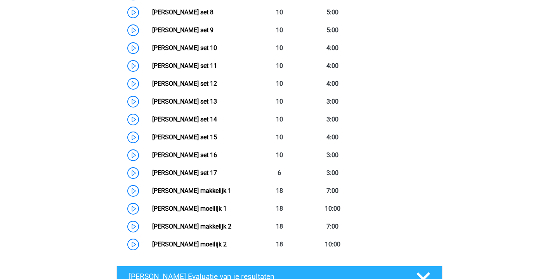
scroll to position [525, 0]
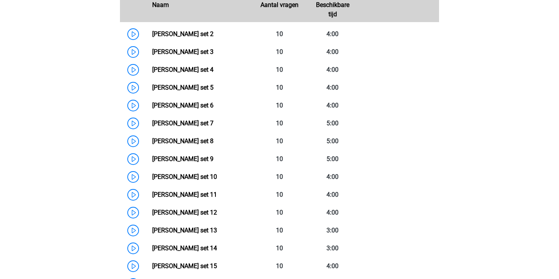
scroll to position [392, 0]
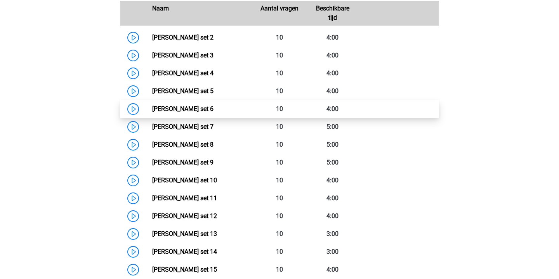
click at [152, 111] on link "[PERSON_NAME] set 6" at bounding box center [182, 108] width 61 height 7
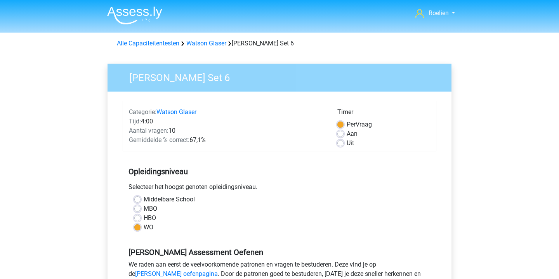
click at [347, 144] on label "Uit" at bounding box center [350, 143] width 7 height 9
click at [342, 144] on input "Uit" at bounding box center [340, 143] width 6 height 8
radio input "true"
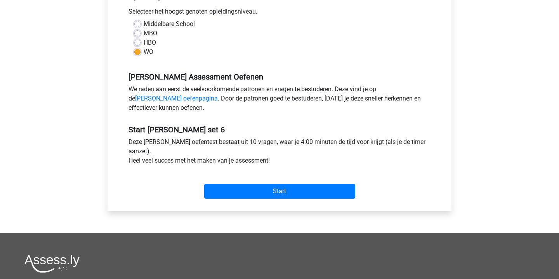
scroll to position [176, 0]
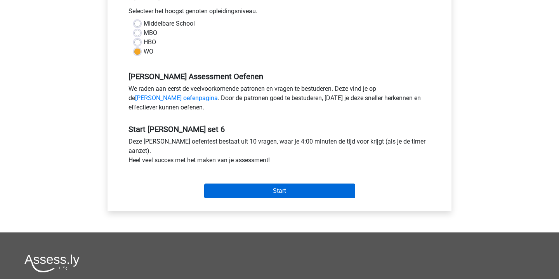
click at [291, 193] on input "Start" at bounding box center [279, 191] width 151 height 15
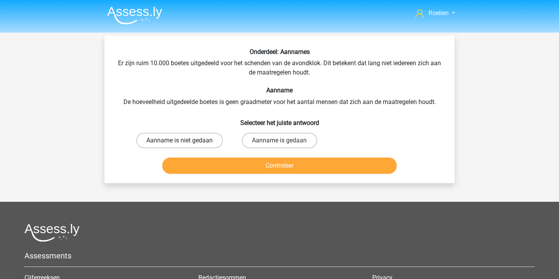
click at [191, 141] on label "Aanname is niet gedaan" at bounding box center [179, 141] width 87 height 16
click at [185, 141] on input "Aanname is niet gedaan" at bounding box center [182, 143] width 5 height 5
radio input "true"
click at [281, 171] on button "Controleer" at bounding box center [279, 166] width 235 height 16
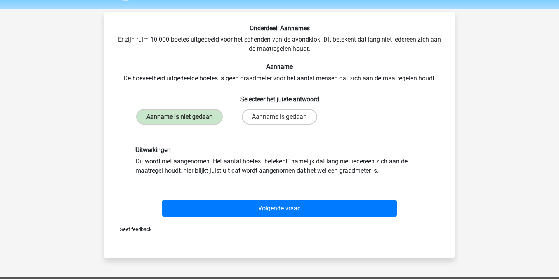
scroll to position [24, 0]
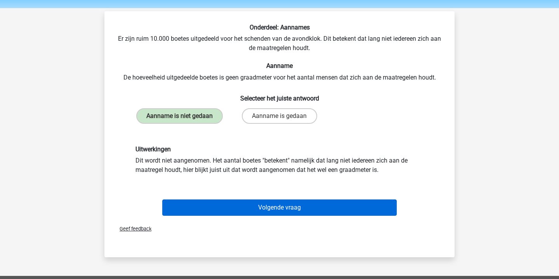
click at [291, 216] on button "Volgende vraag" at bounding box center [279, 208] width 235 height 16
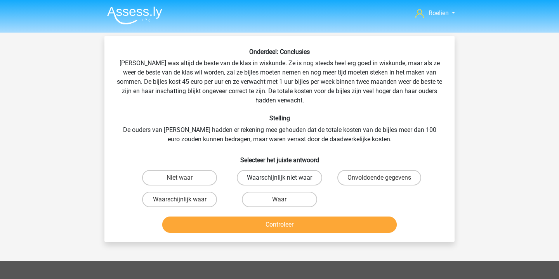
scroll to position [0, 0]
click at [393, 181] on label "Onvoldoende gegevens" at bounding box center [379, 178] width 84 height 16
click at [384, 181] on input "Onvoldoende gegevens" at bounding box center [381, 180] width 5 height 5
radio input "true"
click at [316, 229] on button "Controleer" at bounding box center [279, 225] width 235 height 16
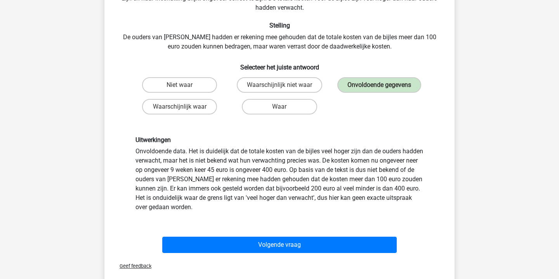
scroll to position [96, 0]
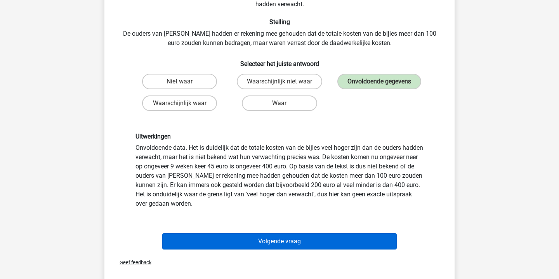
click at [309, 238] on button "Volgende vraag" at bounding box center [279, 241] width 235 height 16
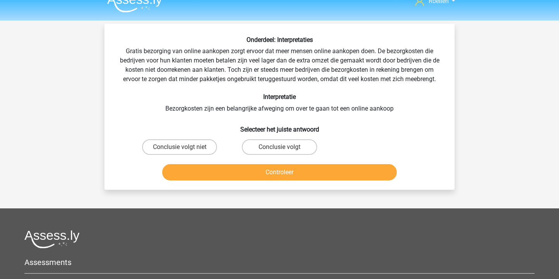
scroll to position [0, 0]
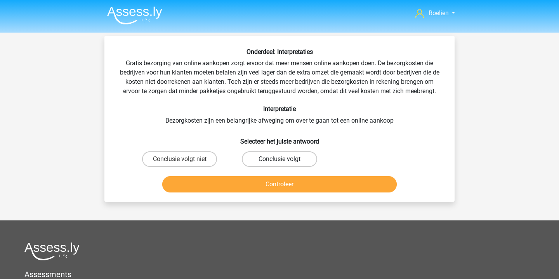
click at [297, 160] on label "Conclusie volgt" at bounding box center [279, 159] width 75 height 16
click at [285, 160] on input "Conclusie volgt" at bounding box center [282, 161] width 5 height 5
radio input "true"
click at [296, 185] on button "Controleer" at bounding box center [279, 184] width 235 height 16
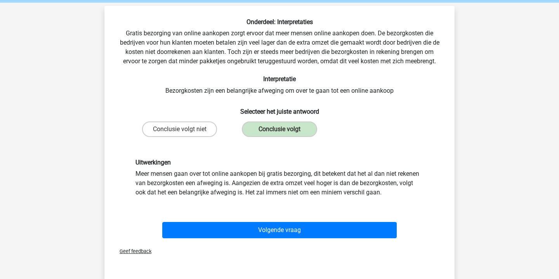
scroll to position [35, 0]
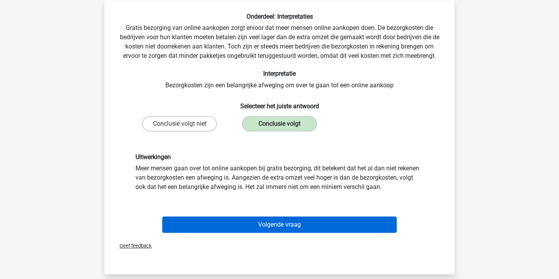
click at [301, 218] on button "Volgende vraag" at bounding box center [279, 225] width 235 height 16
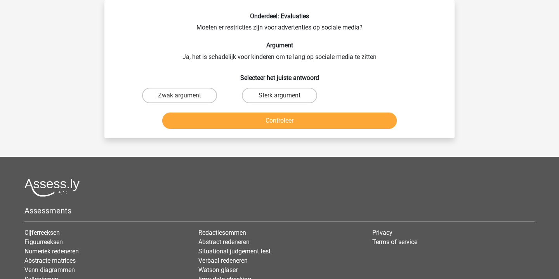
scroll to position [0, 0]
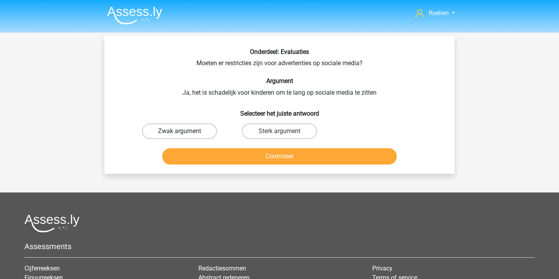
click at [205, 133] on label "Zwak argument" at bounding box center [179, 131] width 75 height 16
click at [185, 133] on input "Zwak argument" at bounding box center [182, 133] width 5 height 5
radio input "true"
click at [282, 153] on button "Controleer" at bounding box center [279, 156] width 235 height 16
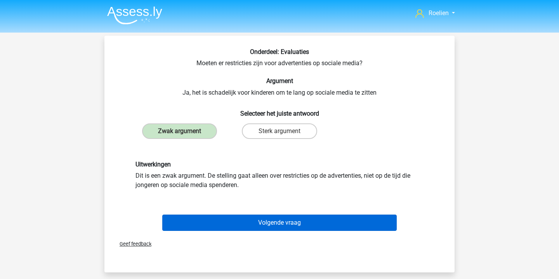
click at [285, 221] on button "Volgende vraag" at bounding box center [279, 223] width 235 height 16
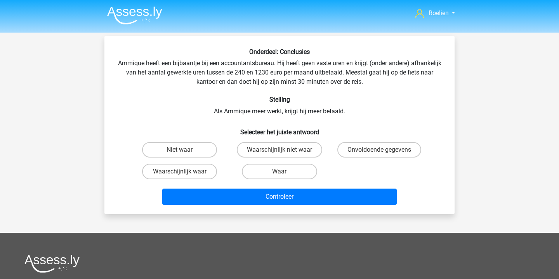
scroll to position [36, 0]
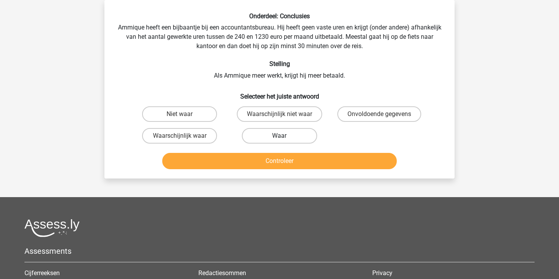
click at [272, 132] on label "Waar" at bounding box center [279, 136] width 75 height 16
click at [280, 136] on input "Waar" at bounding box center [282, 138] width 5 height 5
radio input "true"
click at [196, 137] on label "Waarschijnlijk waar" at bounding box center [179, 136] width 75 height 16
click at [185, 137] on input "Waarschijnlijk waar" at bounding box center [182, 138] width 5 height 5
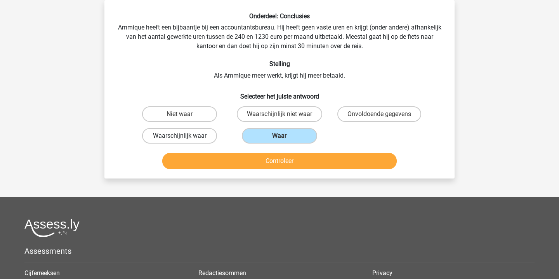
radio input "true"
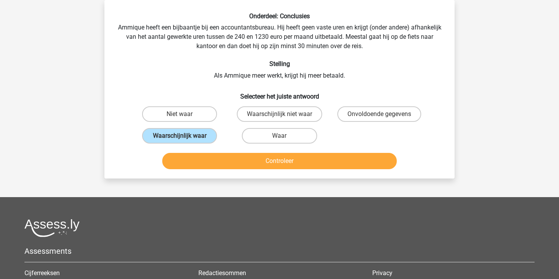
click at [294, 160] on button "Controleer" at bounding box center [279, 161] width 235 height 16
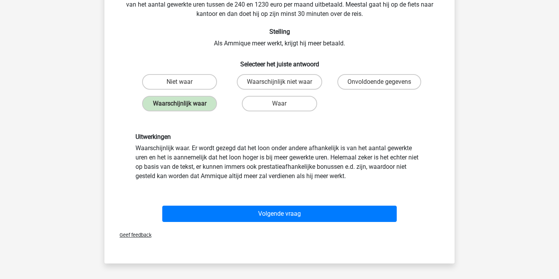
scroll to position [80, 0]
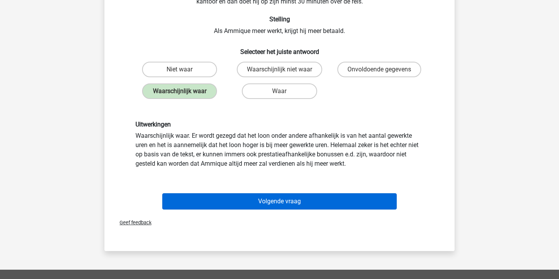
click at [285, 200] on button "Volgende vraag" at bounding box center [279, 201] width 235 height 16
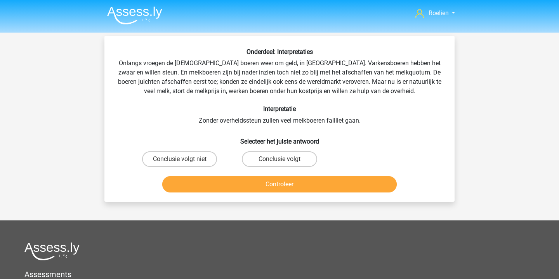
scroll to position [0, 0]
click at [200, 154] on label "Conclusie volgt niet" at bounding box center [179, 159] width 75 height 16
click at [185, 159] on input "Conclusie volgt niet" at bounding box center [182, 161] width 5 height 5
radio input "true"
click at [289, 181] on button "Controleer" at bounding box center [279, 184] width 235 height 16
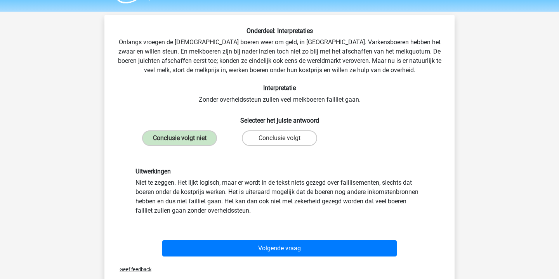
scroll to position [21, 0]
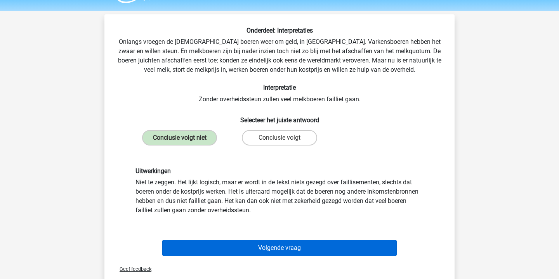
click at [288, 245] on button "Volgende vraag" at bounding box center [279, 248] width 235 height 16
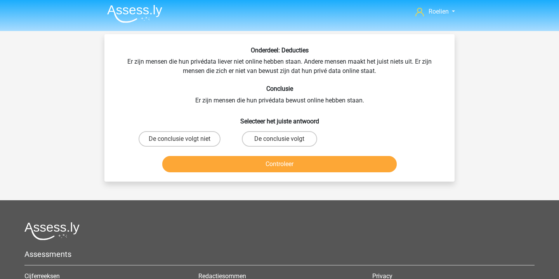
scroll to position [0, 0]
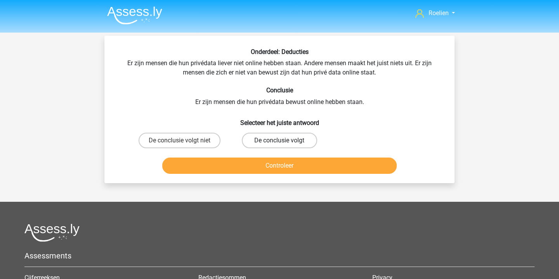
click at [271, 138] on label "De conclusie volgt" at bounding box center [279, 141] width 75 height 16
click at [280, 141] on input "De conclusie volgt" at bounding box center [282, 143] width 5 height 5
radio input "true"
click at [205, 137] on label "De conclusie volgt niet" at bounding box center [180, 141] width 82 height 16
click at [185, 141] on input "De conclusie volgt niet" at bounding box center [182, 143] width 5 height 5
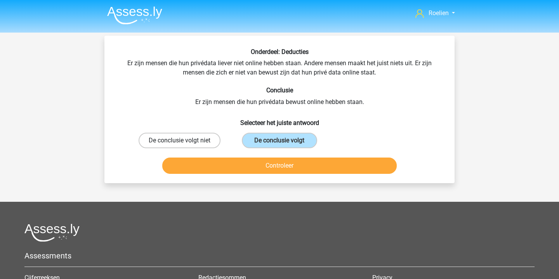
radio input "true"
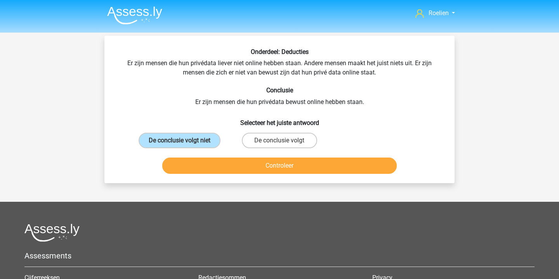
click at [295, 166] on button "Controleer" at bounding box center [279, 166] width 235 height 16
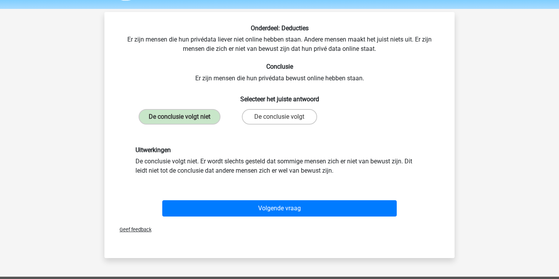
scroll to position [25, 0]
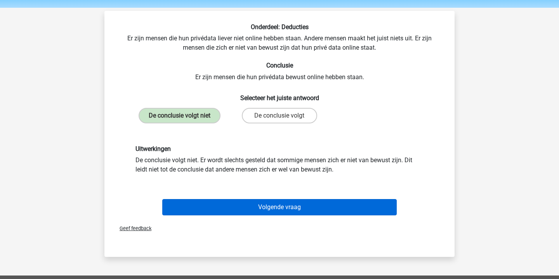
click at [290, 203] on button "Volgende vraag" at bounding box center [279, 207] width 235 height 16
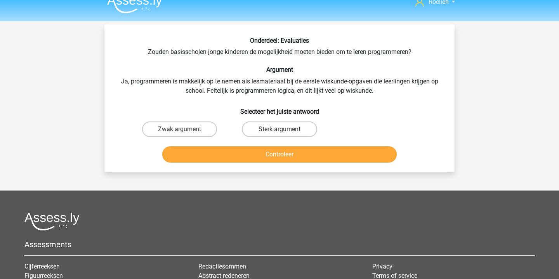
scroll to position [10, 0]
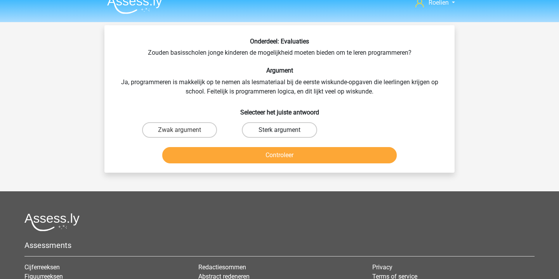
click at [292, 134] on label "Sterk argument" at bounding box center [279, 130] width 75 height 16
click at [285, 134] on input "Sterk argument" at bounding box center [282, 132] width 5 height 5
radio input "true"
click at [290, 160] on button "Controleer" at bounding box center [279, 155] width 235 height 16
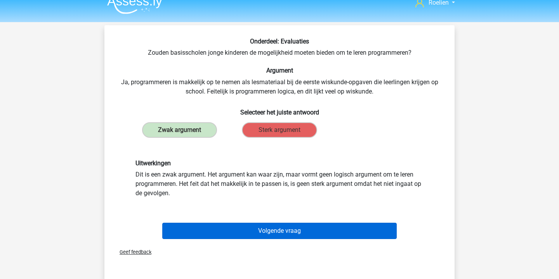
click at [290, 231] on button "Volgende vraag" at bounding box center [279, 231] width 235 height 16
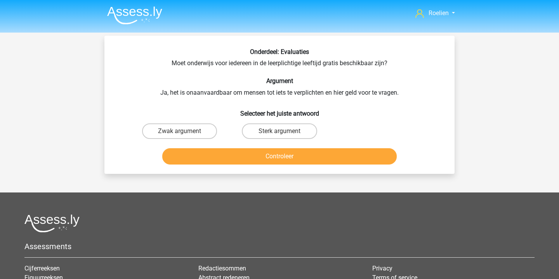
scroll to position [0, 0]
click at [201, 135] on label "Zwak argument" at bounding box center [179, 131] width 75 height 16
click at [185, 135] on input "Zwak argument" at bounding box center [182, 133] width 5 height 5
radio input "true"
click at [280, 159] on button "Controleer" at bounding box center [279, 156] width 235 height 16
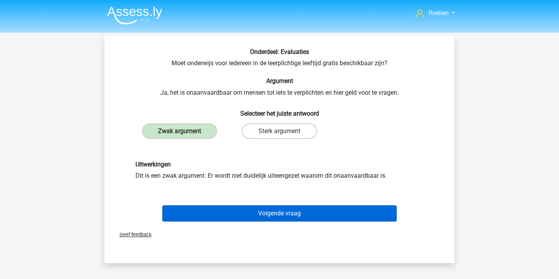
click at [289, 214] on button "Volgende vraag" at bounding box center [279, 213] width 235 height 16
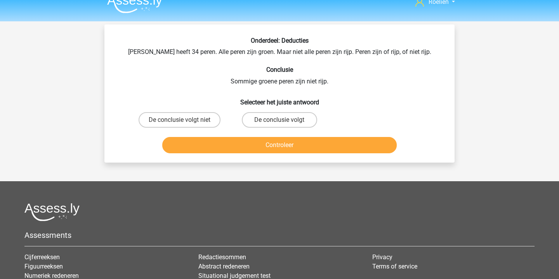
scroll to position [7, 0]
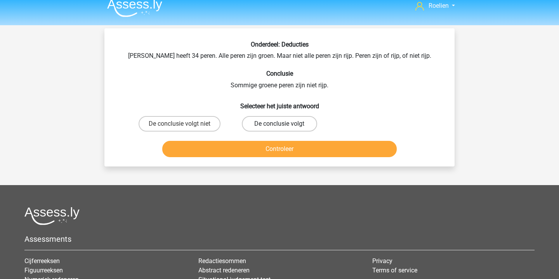
click at [275, 128] on label "De conclusie volgt" at bounding box center [279, 124] width 75 height 16
click at [280, 128] on input "De conclusie volgt" at bounding box center [282, 126] width 5 height 5
radio input "true"
click at [275, 147] on button "Controleer" at bounding box center [279, 149] width 235 height 16
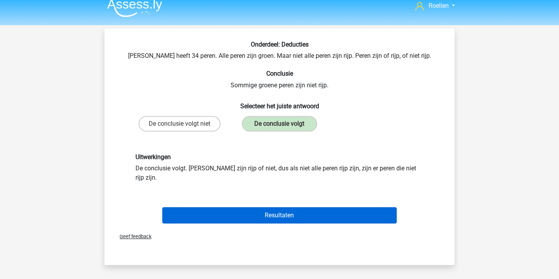
click at [274, 207] on button "Resultaten" at bounding box center [279, 215] width 235 height 16
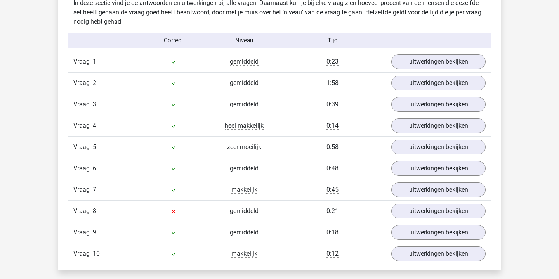
scroll to position [490, 0]
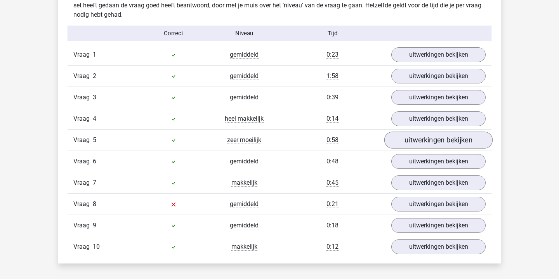
click at [423, 141] on link "uitwerkingen bekijken" at bounding box center [438, 140] width 108 height 17
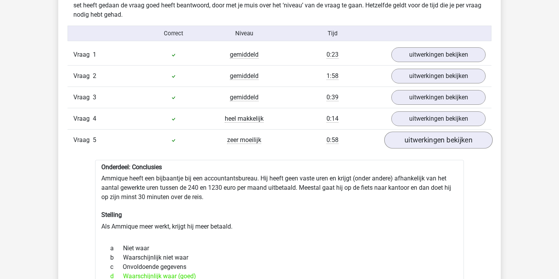
click at [426, 138] on link "uitwerkingen bekijken" at bounding box center [438, 140] width 108 height 17
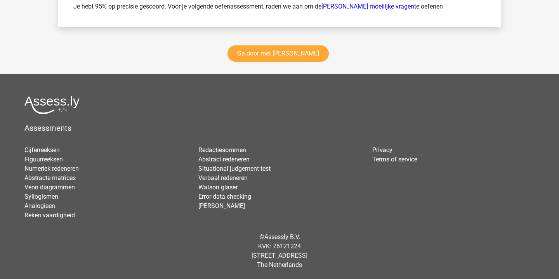
scroll to position [1173, 0]
click at [307, 56] on link "Ga door met watson glaser" at bounding box center [278, 54] width 101 height 16
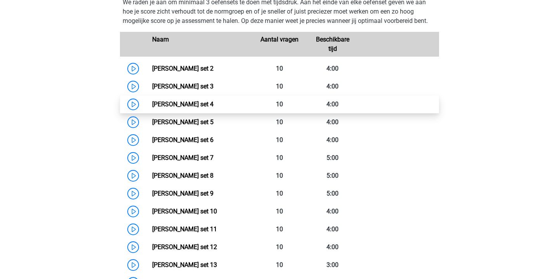
scroll to position [358, 0]
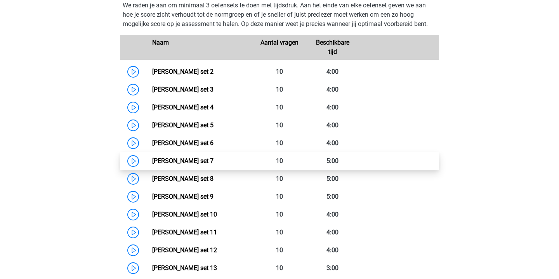
click at [152, 159] on link "[PERSON_NAME] set 7" at bounding box center [182, 160] width 61 height 7
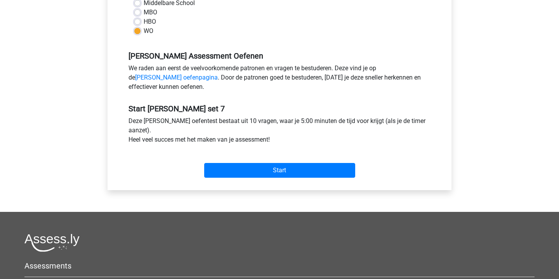
scroll to position [197, 0]
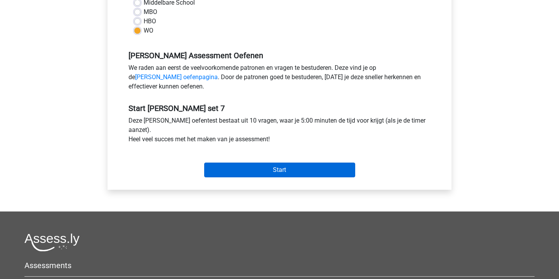
click at [280, 172] on input "Start" at bounding box center [279, 170] width 151 height 15
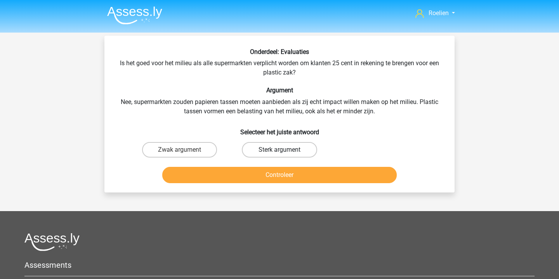
click at [289, 151] on label "Sterk argument" at bounding box center [279, 150] width 75 height 16
click at [285, 151] on input "Sterk argument" at bounding box center [282, 152] width 5 height 5
radio input "true"
click at [294, 174] on button "Controleer" at bounding box center [279, 175] width 235 height 16
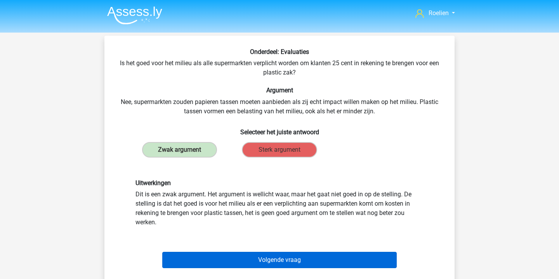
click at [292, 260] on button "Volgende vraag" at bounding box center [279, 260] width 235 height 16
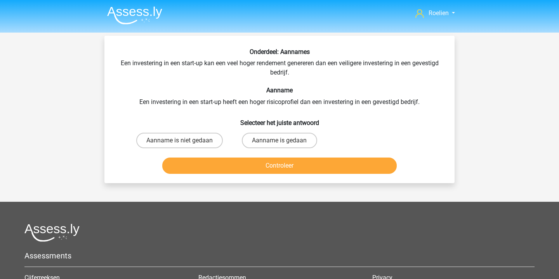
scroll to position [36, 0]
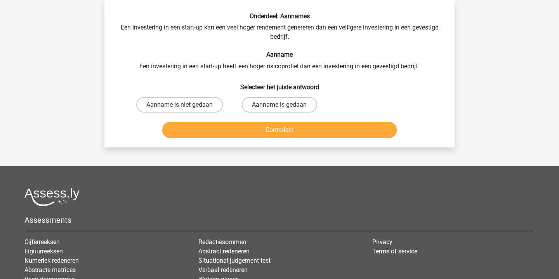
click at [202, 117] on div "Controleer" at bounding box center [279, 129] width 325 height 26
click at [203, 107] on label "Aanname is niet gedaan" at bounding box center [179, 105] width 87 height 16
click at [185, 107] on input "Aanname is niet gedaan" at bounding box center [182, 107] width 5 height 5
radio input "true"
click at [275, 136] on button "Controleer" at bounding box center [279, 130] width 235 height 16
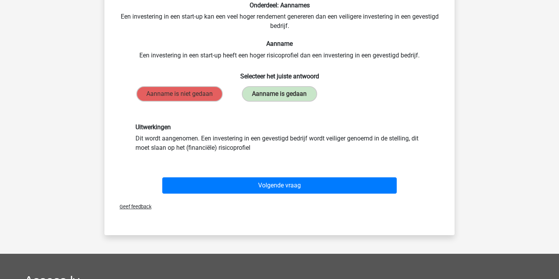
scroll to position [50, 0]
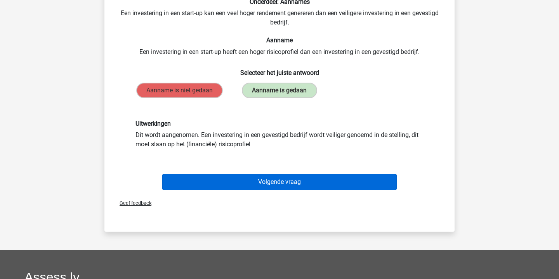
click at [307, 180] on button "Volgende vraag" at bounding box center [279, 182] width 235 height 16
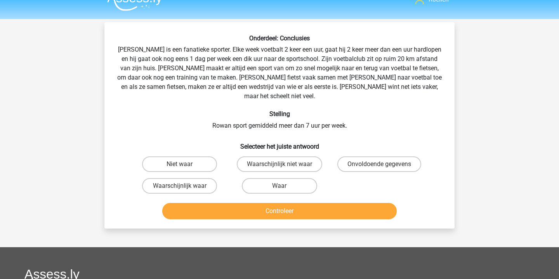
scroll to position [13, 0]
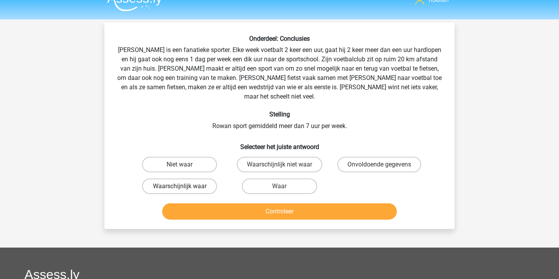
click at [208, 179] on label "Waarschijnlijk waar" at bounding box center [179, 187] width 75 height 16
click at [185, 186] on input "Waarschijnlijk waar" at bounding box center [182, 188] width 5 height 5
radio input "true"
click at [293, 203] on button "Controleer" at bounding box center [279, 211] width 235 height 16
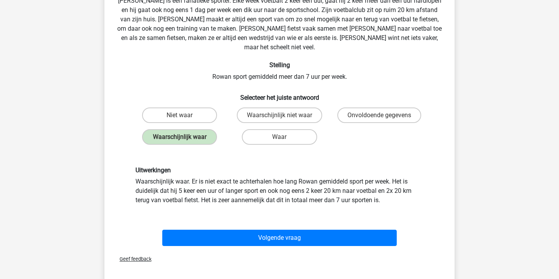
scroll to position [63, 0]
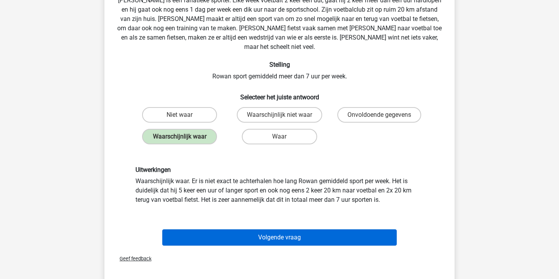
click at [293, 230] on button "Volgende vraag" at bounding box center [279, 238] width 235 height 16
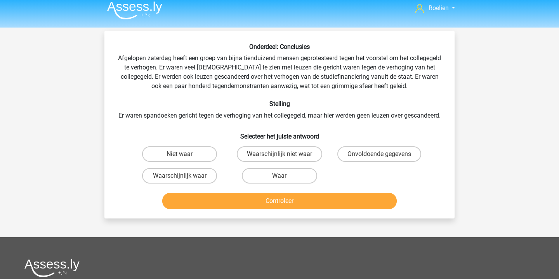
scroll to position [2, 0]
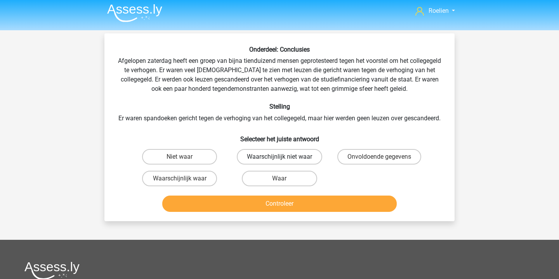
click at [304, 165] on label "Waarschijnlijk niet waar" at bounding box center [279, 157] width 85 height 16
click at [285, 162] on input "Waarschijnlijk niet waar" at bounding box center [282, 159] width 5 height 5
radio input "true"
click at [302, 212] on button "Controleer" at bounding box center [279, 204] width 235 height 16
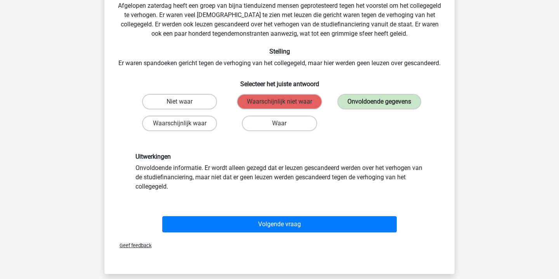
scroll to position [58, 0]
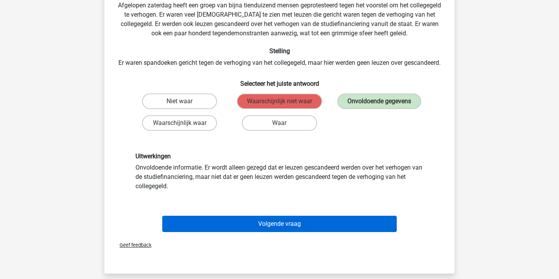
click at [283, 232] on button "Volgende vraag" at bounding box center [279, 224] width 235 height 16
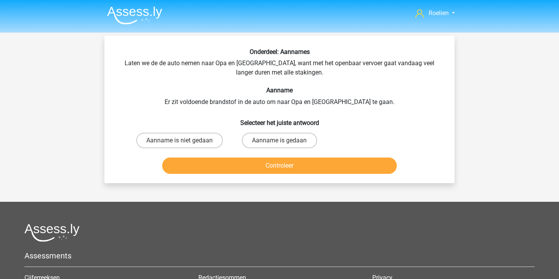
scroll to position [0, 0]
click at [207, 136] on label "Aanname is niet gedaan" at bounding box center [179, 141] width 87 height 16
click at [185, 141] on input "Aanname is niet gedaan" at bounding box center [182, 143] width 5 height 5
radio input "true"
click at [289, 174] on button "Controleer" at bounding box center [279, 166] width 235 height 16
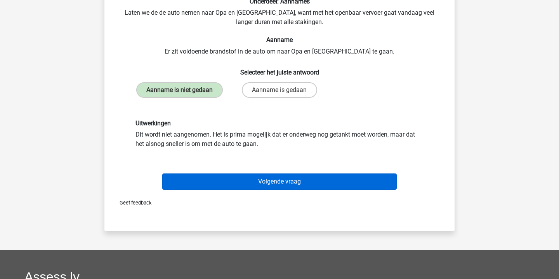
click at [287, 190] on button "Volgende vraag" at bounding box center [279, 182] width 235 height 16
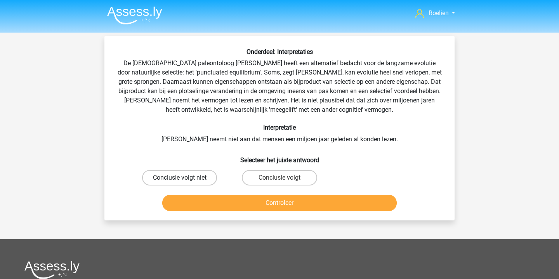
click at [184, 177] on label "Conclusie volgt niet" at bounding box center [179, 178] width 75 height 16
click at [184, 178] on input "Conclusie volgt niet" at bounding box center [182, 180] width 5 height 5
radio input "true"
click at [297, 203] on button "Controleer" at bounding box center [279, 203] width 235 height 16
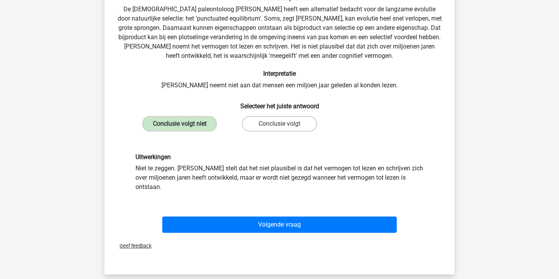
scroll to position [66, 0]
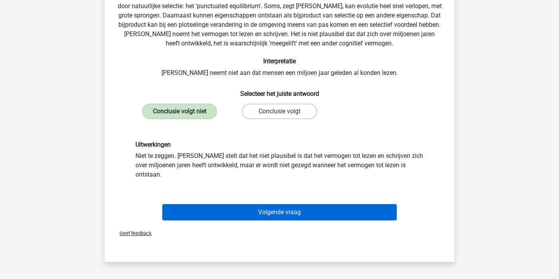
click at [299, 205] on button "Volgende vraag" at bounding box center [279, 212] width 235 height 16
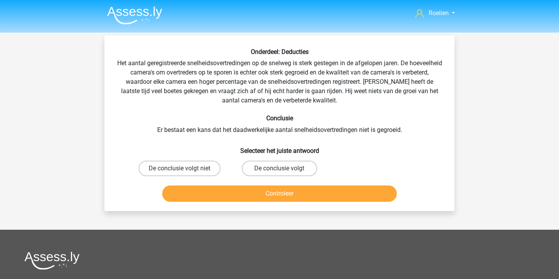
scroll to position [0, 0]
click at [296, 172] on label "De conclusie volgt" at bounding box center [279, 169] width 75 height 16
click at [285, 172] on input "De conclusie volgt" at bounding box center [282, 171] width 5 height 5
radio input "true"
click at [299, 200] on button "Controleer" at bounding box center [279, 194] width 235 height 16
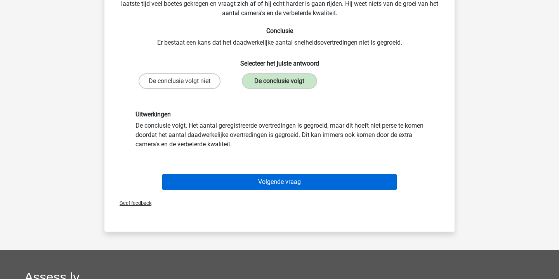
click at [311, 186] on button "Volgende vraag" at bounding box center [279, 182] width 235 height 16
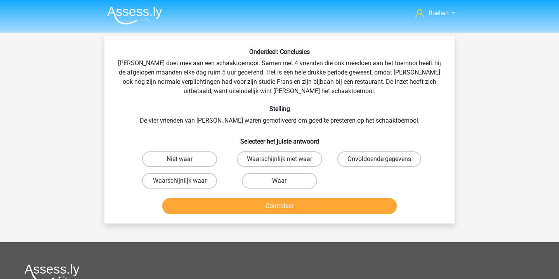
click at [389, 154] on label "Onvoldoende gegevens" at bounding box center [379, 159] width 84 height 16
click at [384, 159] on input "Onvoldoende gegevens" at bounding box center [381, 161] width 5 height 5
radio input "true"
click at [297, 205] on button "Controleer" at bounding box center [279, 206] width 235 height 16
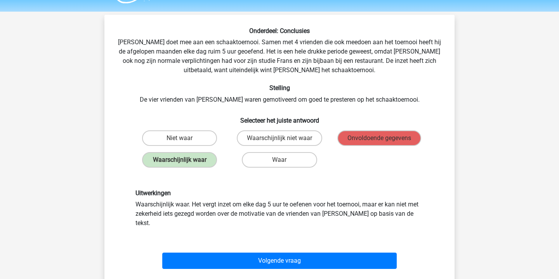
scroll to position [23, 0]
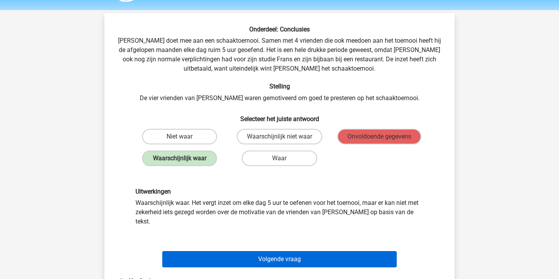
click at [297, 251] on button "Volgende vraag" at bounding box center [279, 259] width 235 height 16
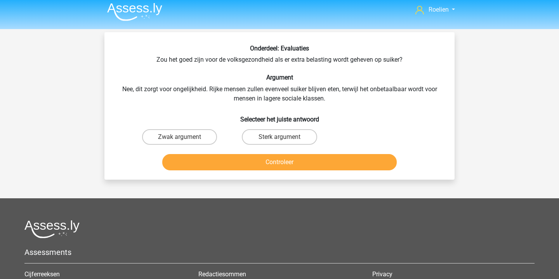
scroll to position [1, 0]
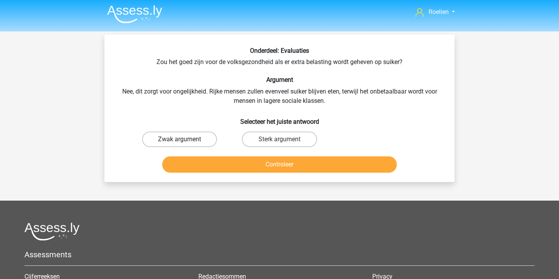
click at [206, 137] on label "Zwak argument" at bounding box center [179, 140] width 75 height 16
click at [185, 139] on input "Zwak argument" at bounding box center [182, 141] width 5 height 5
radio input "true"
click at [284, 165] on button "Controleer" at bounding box center [279, 164] width 235 height 16
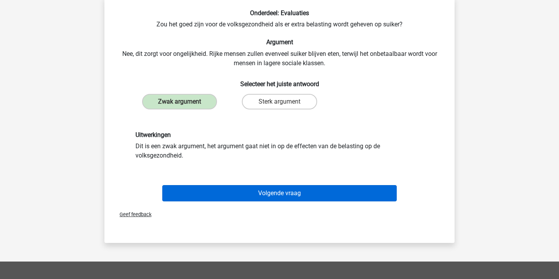
click at [300, 194] on button "Volgende vraag" at bounding box center [279, 193] width 235 height 16
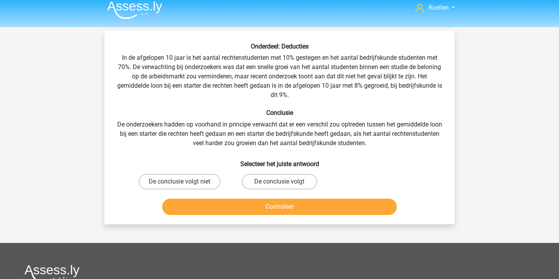
scroll to position [5, 0]
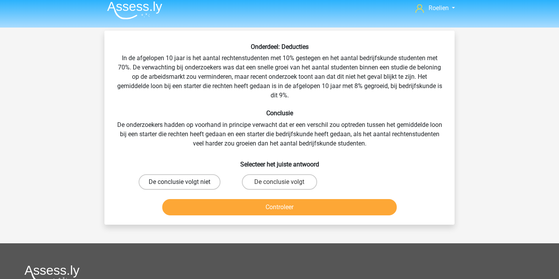
click at [209, 181] on label "De conclusie volgt niet" at bounding box center [180, 182] width 82 height 16
click at [185, 182] on input "De conclusie volgt niet" at bounding box center [182, 184] width 5 height 5
radio input "true"
click at [287, 208] on button "Controleer" at bounding box center [279, 207] width 235 height 16
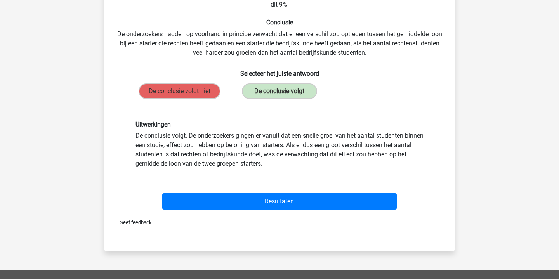
scroll to position [101, 0]
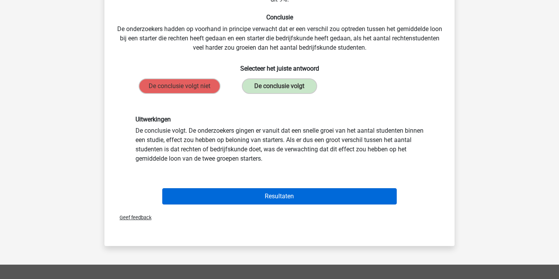
click at [318, 199] on button "Resultaten" at bounding box center [279, 196] width 235 height 16
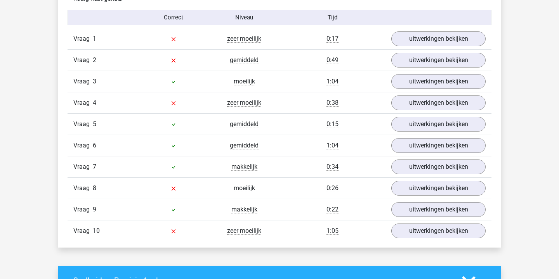
scroll to position [507, 0]
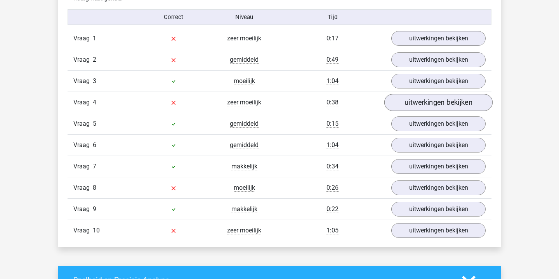
click at [421, 104] on link "uitwerkingen bekijken" at bounding box center [438, 102] width 108 height 17
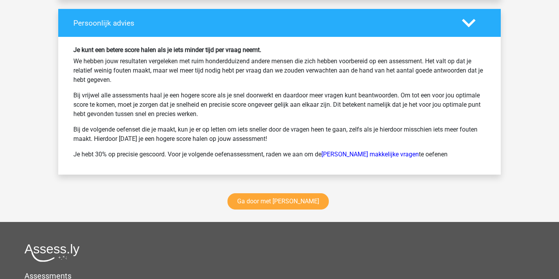
scroll to position [1288, 0]
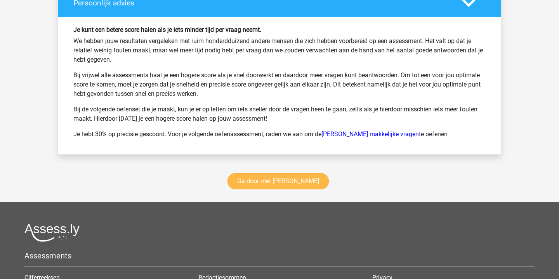
click at [293, 178] on link "Ga door met watson glaser" at bounding box center [278, 181] width 101 height 16
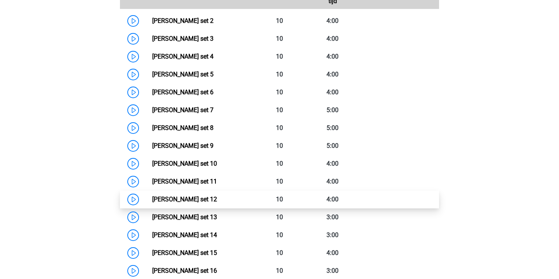
scroll to position [395, 0]
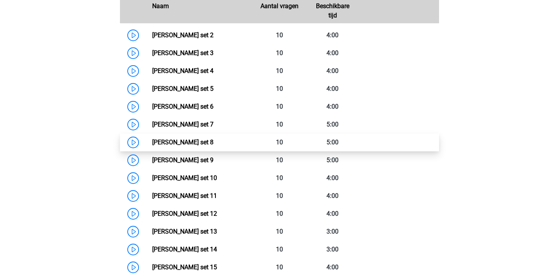
click at [152, 142] on link "[PERSON_NAME] set 8" at bounding box center [182, 142] width 61 height 7
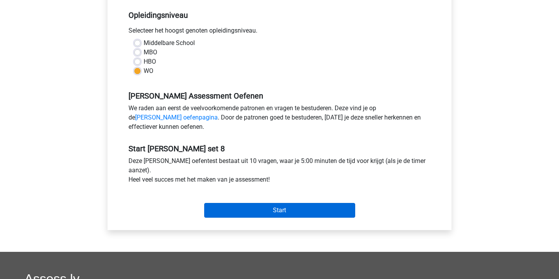
scroll to position [161, 0]
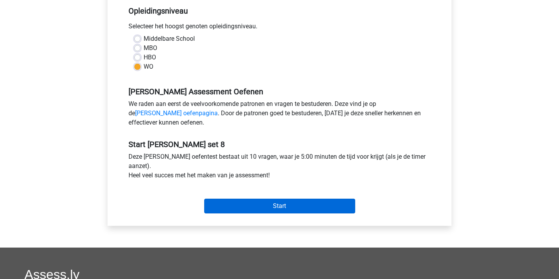
click at [277, 208] on input "Start" at bounding box center [279, 206] width 151 height 15
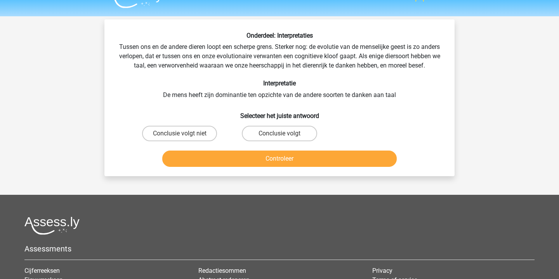
scroll to position [18, 0]
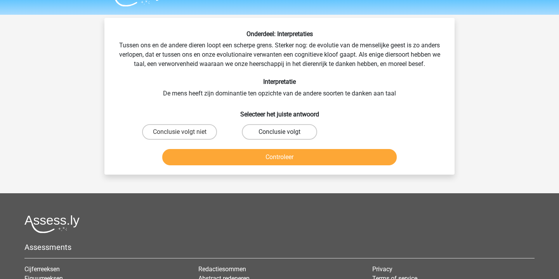
click at [271, 139] on label "Conclusie volgt" at bounding box center [279, 132] width 75 height 16
click at [280, 137] on input "Conclusie volgt" at bounding box center [282, 134] width 5 height 5
radio input "true"
click at [315, 162] on button "Controleer" at bounding box center [279, 157] width 235 height 16
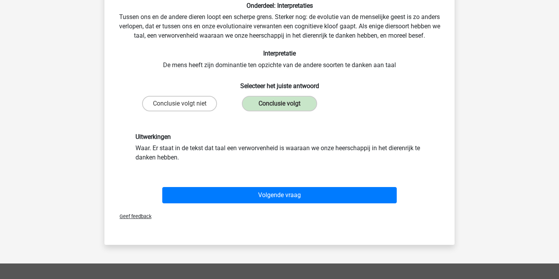
scroll to position [51, 0]
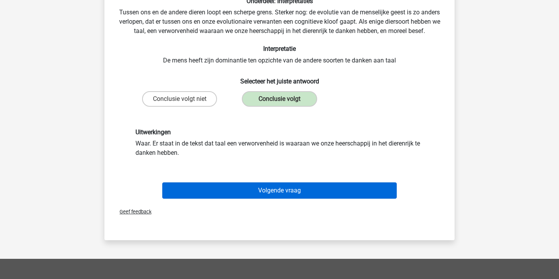
click at [308, 199] on button "Volgende vraag" at bounding box center [279, 191] width 235 height 16
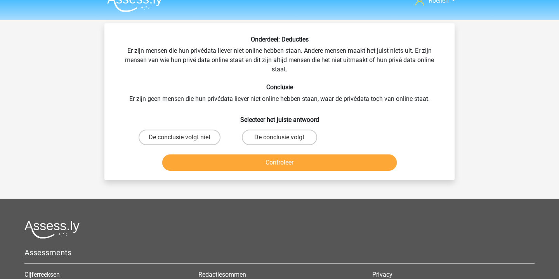
scroll to position [14, 0]
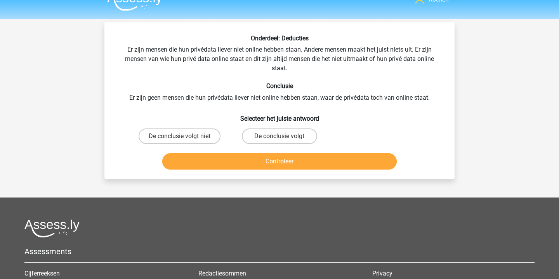
click at [322, 66] on div "Onderdeel: Deducties Er zijn mensen die hun privédata liever niet online hebben…" at bounding box center [280, 104] width 344 height 138
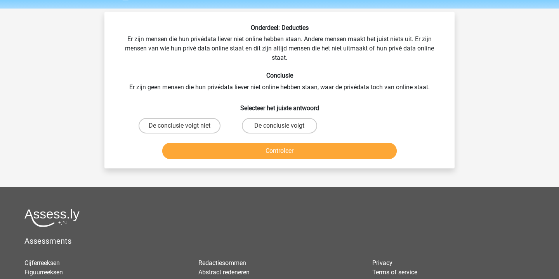
scroll to position [26, 0]
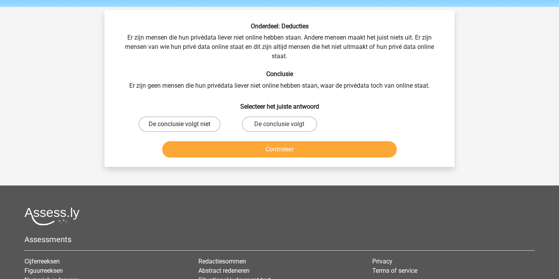
click at [201, 122] on label "De conclusie volgt niet" at bounding box center [180, 124] width 82 height 16
click at [185, 124] on input "De conclusie volgt niet" at bounding box center [182, 126] width 5 height 5
radio input "true"
click at [279, 148] on button "Controleer" at bounding box center [279, 149] width 235 height 16
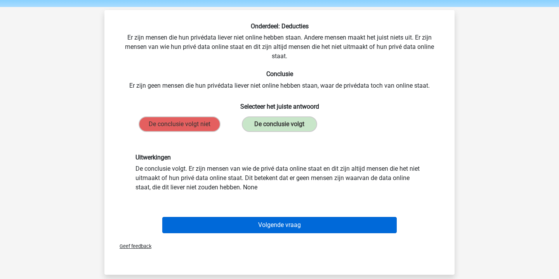
click at [305, 226] on button "Volgende vraag" at bounding box center [279, 225] width 235 height 16
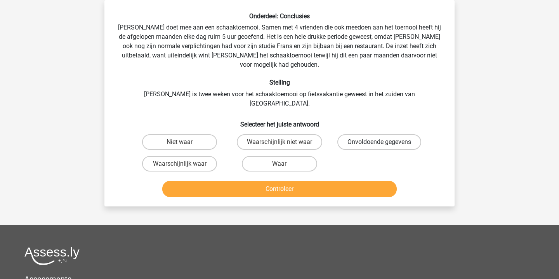
click at [370, 134] on label "Onvoldoende gegevens" at bounding box center [379, 142] width 84 height 16
click at [379, 142] on input "Onvoldoende gegevens" at bounding box center [381, 144] width 5 height 5
radio input "true"
click at [304, 181] on button "Controleer" at bounding box center [279, 189] width 235 height 16
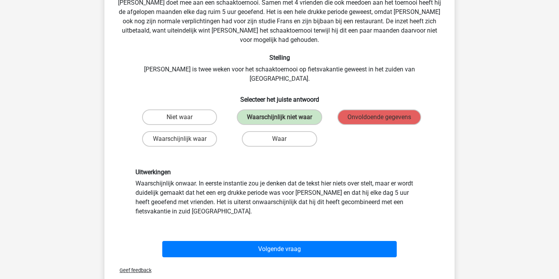
scroll to position [62, 0]
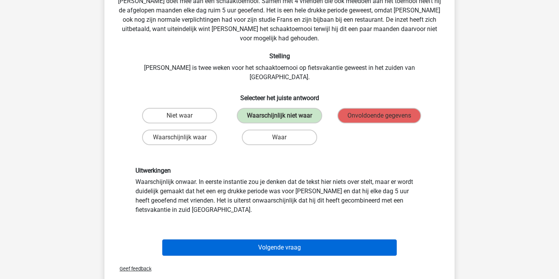
click at [293, 240] on button "Volgende vraag" at bounding box center [279, 248] width 235 height 16
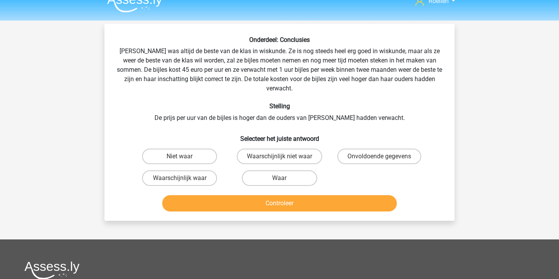
scroll to position [9, 0]
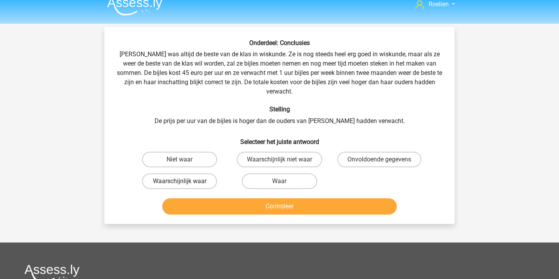
click at [199, 174] on label "Waarschijnlijk waar" at bounding box center [179, 182] width 75 height 16
click at [185, 181] on input "Waarschijnlijk waar" at bounding box center [182, 183] width 5 height 5
radio input "true"
click at [278, 198] on button "Controleer" at bounding box center [279, 206] width 235 height 16
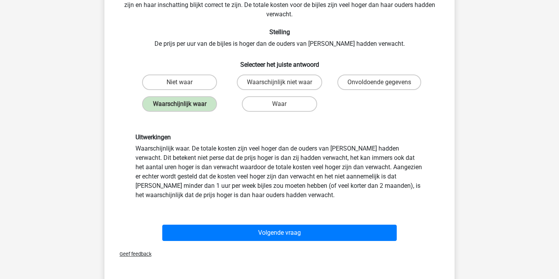
scroll to position [87, 0]
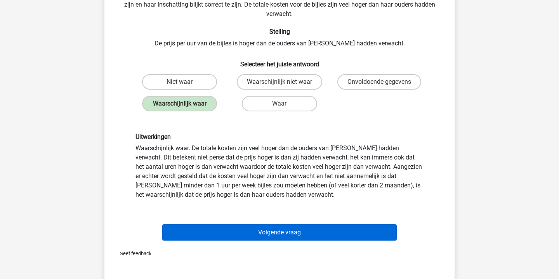
click at [306, 224] on button "Volgende vraag" at bounding box center [279, 232] width 235 height 16
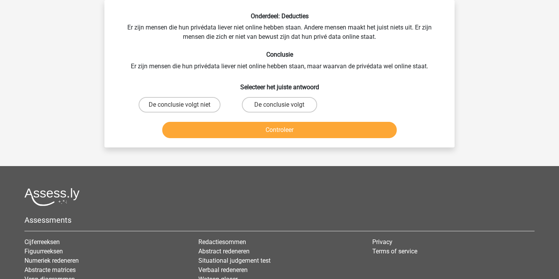
scroll to position [0, 0]
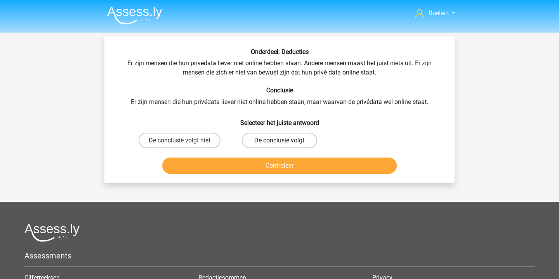
click at [278, 140] on label "De conclusie volgt" at bounding box center [279, 141] width 75 height 16
click at [280, 141] on input "De conclusie volgt" at bounding box center [282, 143] width 5 height 5
radio input "true"
click at [297, 164] on button "Controleer" at bounding box center [279, 166] width 235 height 16
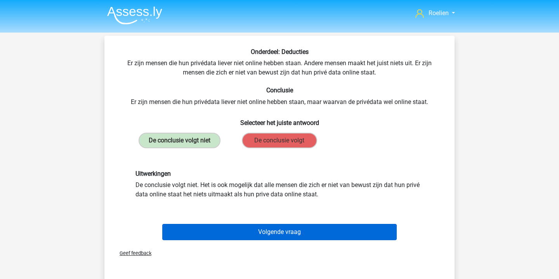
click at [290, 234] on button "Volgende vraag" at bounding box center [279, 232] width 235 height 16
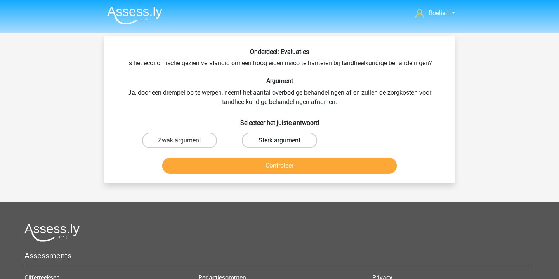
click at [279, 137] on label "Sterk argument" at bounding box center [279, 141] width 75 height 16
click at [280, 141] on input "Sterk argument" at bounding box center [282, 143] width 5 height 5
radio input "true"
click at [294, 163] on button "Controleer" at bounding box center [279, 166] width 235 height 16
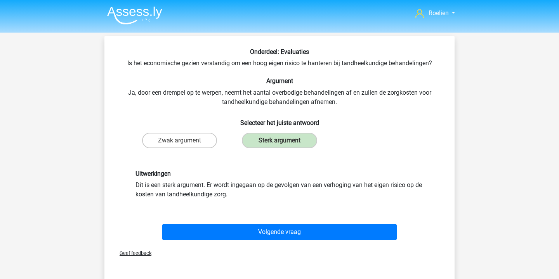
scroll to position [16, 0]
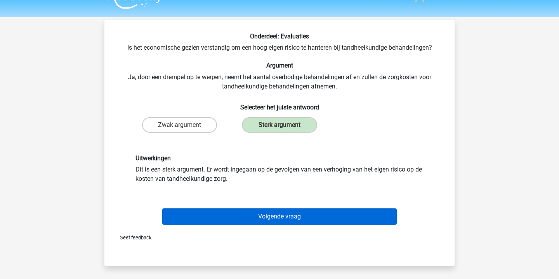
click at [303, 212] on button "Volgende vraag" at bounding box center [279, 217] width 235 height 16
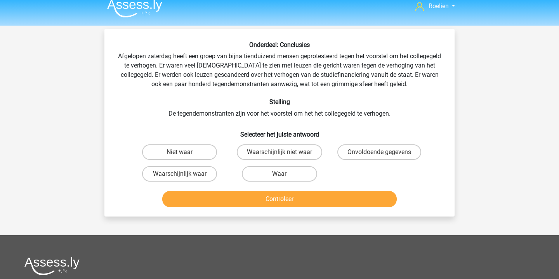
scroll to position [2, 0]
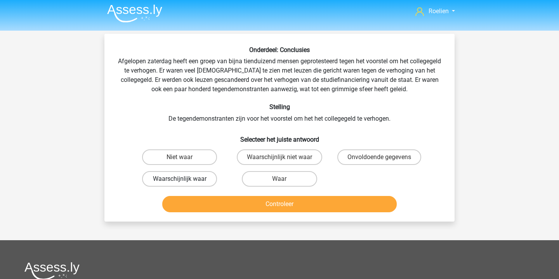
click at [200, 180] on label "Waarschijnlijk waar" at bounding box center [179, 179] width 75 height 16
click at [185, 180] on input "Waarschijnlijk waar" at bounding box center [182, 181] width 5 height 5
radio input "true"
click at [290, 206] on button "Controleer" at bounding box center [279, 204] width 235 height 16
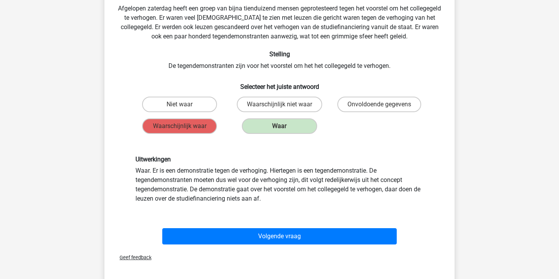
scroll to position [57, 0]
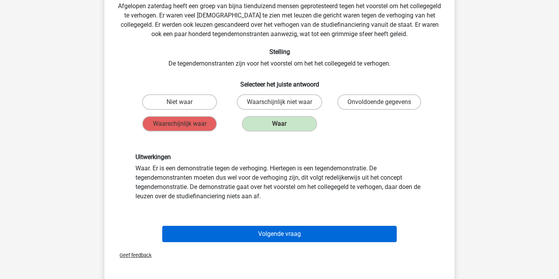
click at [299, 233] on button "Volgende vraag" at bounding box center [279, 234] width 235 height 16
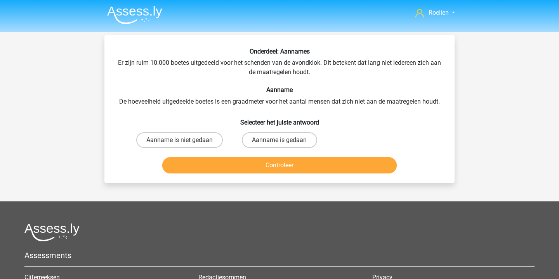
scroll to position [0, 0]
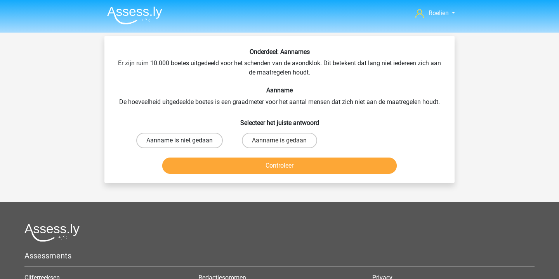
click at [198, 137] on label "Aanname is niet gedaan" at bounding box center [179, 141] width 87 height 16
click at [185, 141] on input "Aanname is niet gedaan" at bounding box center [182, 143] width 5 height 5
radio input "true"
click at [282, 140] on label "Aanname is gedaan" at bounding box center [279, 141] width 75 height 16
click at [282, 141] on input "Aanname is gedaan" at bounding box center [282, 143] width 5 height 5
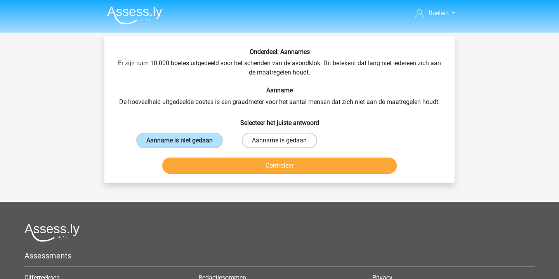
radio input "true"
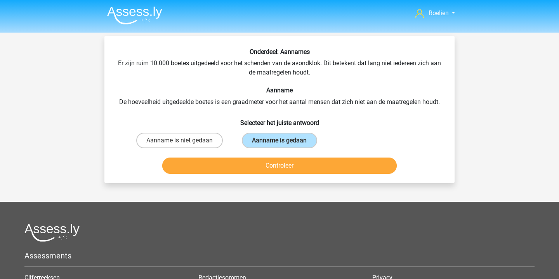
click at [280, 162] on button "Controleer" at bounding box center [279, 166] width 235 height 16
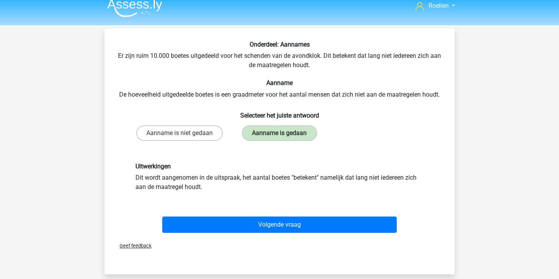
scroll to position [11, 0]
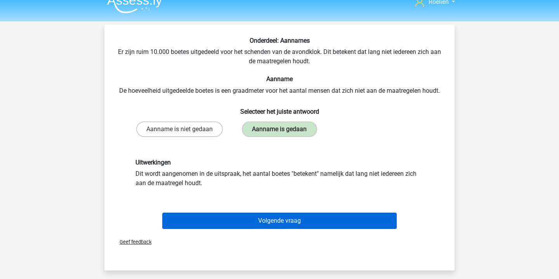
click at [284, 221] on button "Volgende vraag" at bounding box center [279, 221] width 235 height 16
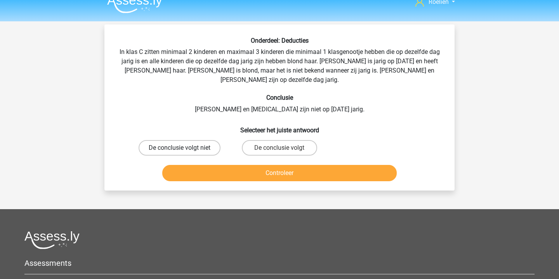
click at [191, 140] on label "De conclusie volgt niet" at bounding box center [180, 148] width 82 height 16
click at [185, 148] on input "De conclusie volgt niet" at bounding box center [182, 150] width 5 height 5
radio input "true"
click at [291, 165] on button "Controleer" at bounding box center [279, 173] width 235 height 16
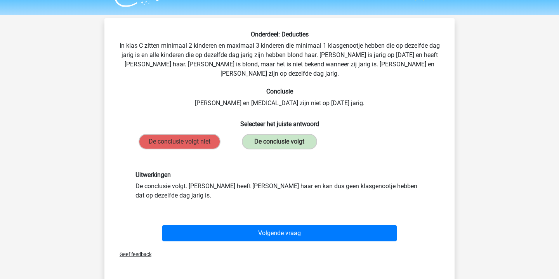
scroll to position [20, 0]
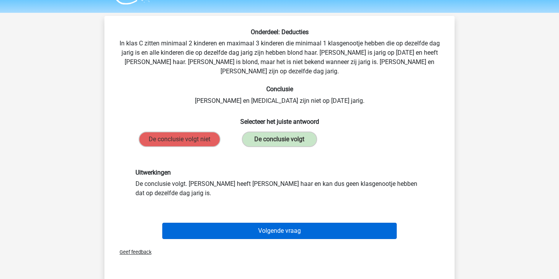
click at [313, 226] on button "Volgende vraag" at bounding box center [279, 231] width 235 height 16
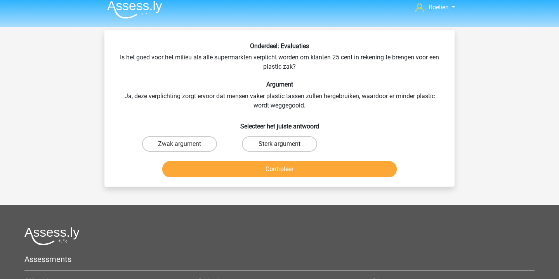
scroll to position [7, 0]
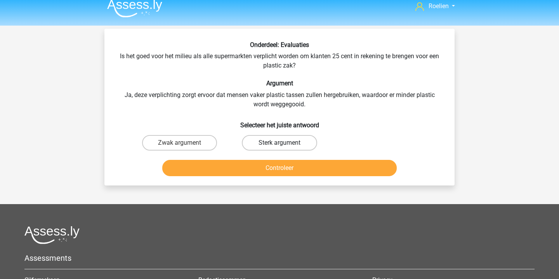
click at [285, 144] on label "Sterk argument" at bounding box center [279, 143] width 75 height 16
click at [285, 144] on input "Sterk argument" at bounding box center [282, 145] width 5 height 5
radio input "true"
click at [311, 169] on button "Controleer" at bounding box center [279, 168] width 235 height 16
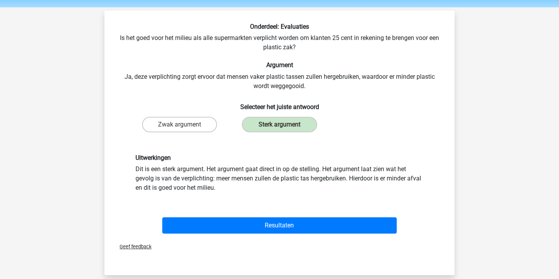
scroll to position [64, 0]
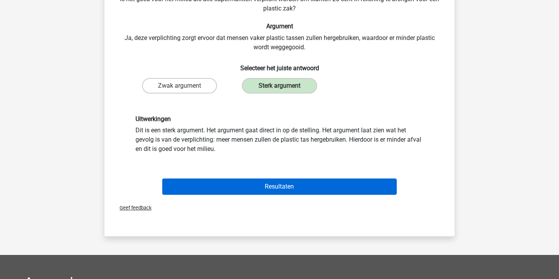
click at [318, 190] on button "Resultaten" at bounding box center [279, 187] width 235 height 16
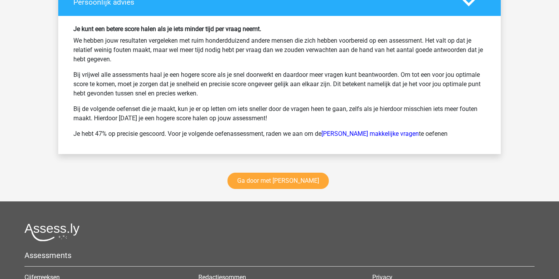
scroll to position [1047, 0]
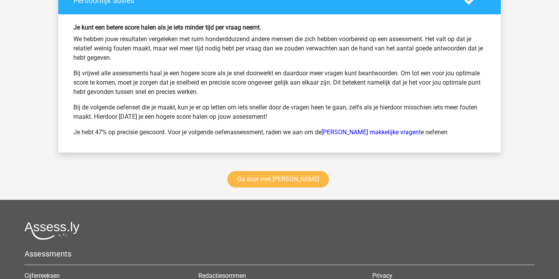
click at [295, 180] on link "Ga door met [PERSON_NAME]" at bounding box center [278, 179] width 101 height 16
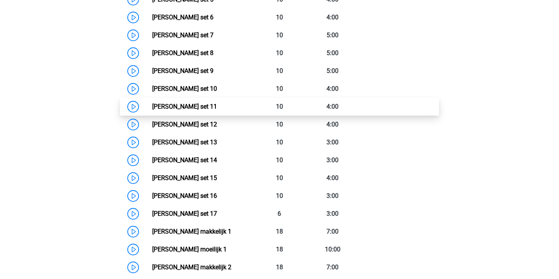
scroll to position [478, 0]
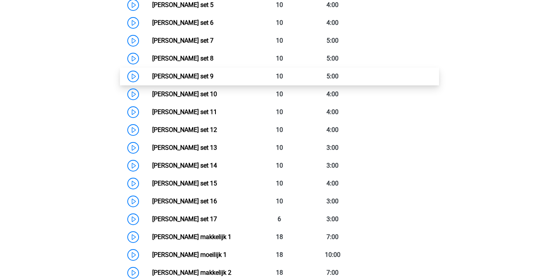
click at [152, 77] on link "[PERSON_NAME] set 9" at bounding box center [182, 76] width 61 height 7
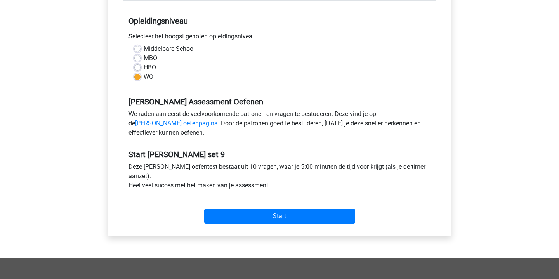
scroll to position [163, 0]
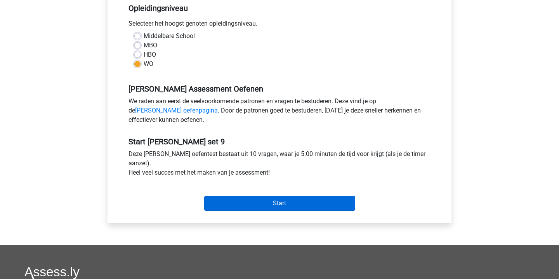
click at [289, 203] on input "Start" at bounding box center [279, 203] width 151 height 15
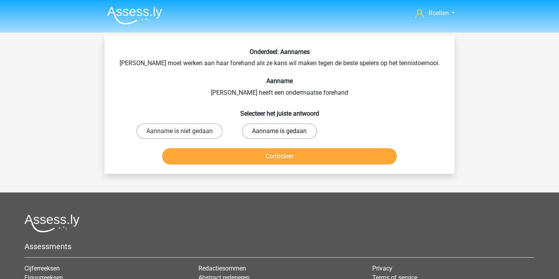
click at [275, 136] on label "Aanname is gedaan" at bounding box center [279, 131] width 75 height 16
click at [280, 136] on input "Aanname is gedaan" at bounding box center [282, 133] width 5 height 5
radio input "true"
click at [191, 128] on label "Aanname is niet gedaan" at bounding box center [179, 131] width 87 height 16
click at [185, 131] on input "Aanname is niet gedaan" at bounding box center [182, 133] width 5 height 5
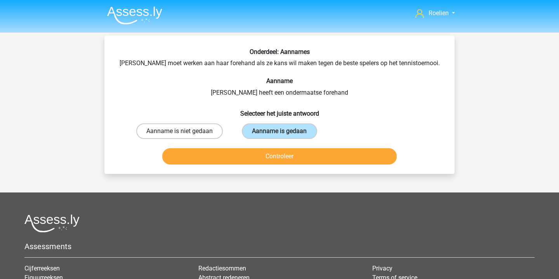
radio input "true"
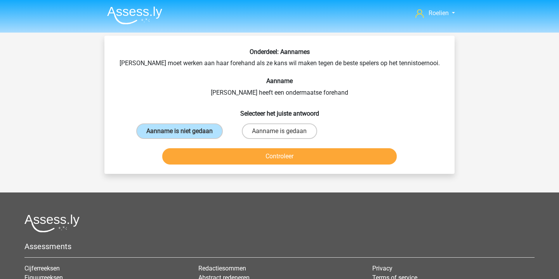
click at [304, 165] on button "Controleer" at bounding box center [279, 156] width 235 height 16
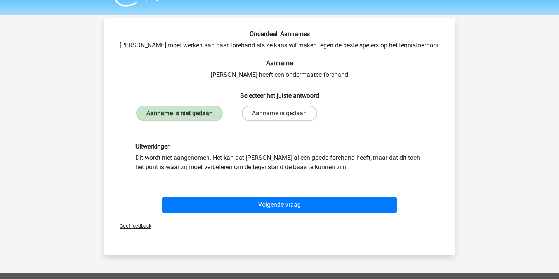
scroll to position [20, 0]
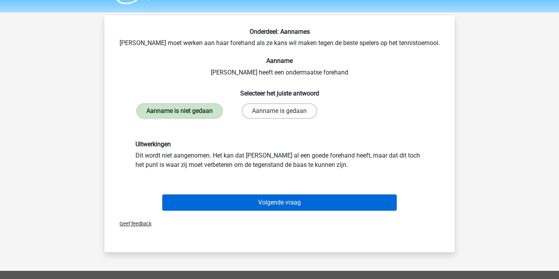
click at [298, 208] on button "Volgende vraag" at bounding box center [279, 203] width 235 height 16
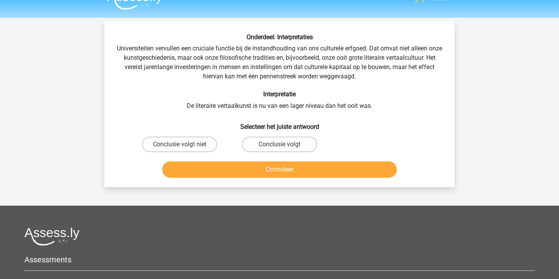
scroll to position [17, 0]
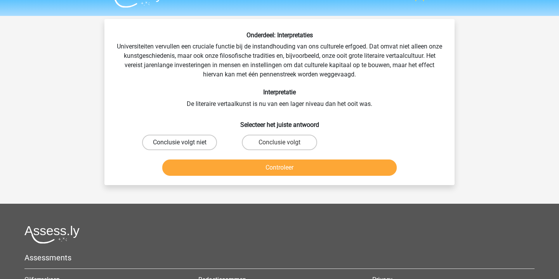
click at [200, 140] on label "Conclusie volgt niet" at bounding box center [179, 143] width 75 height 16
click at [185, 143] on input "Conclusie volgt niet" at bounding box center [182, 145] width 5 height 5
radio input "true"
click at [290, 169] on button "Controleer" at bounding box center [279, 168] width 235 height 16
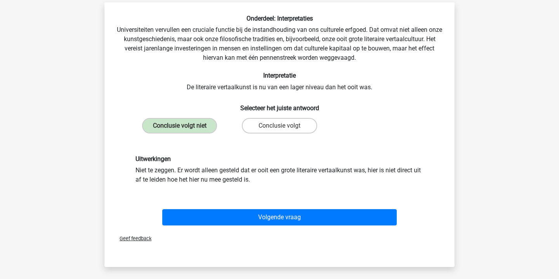
scroll to position [36, 0]
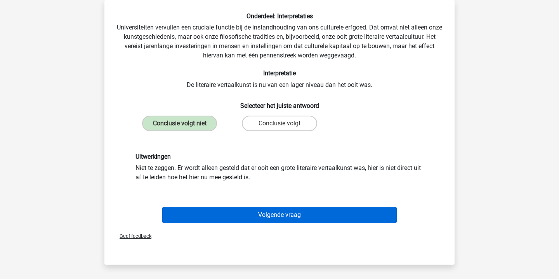
click at [298, 211] on button "Volgende vraag" at bounding box center [279, 215] width 235 height 16
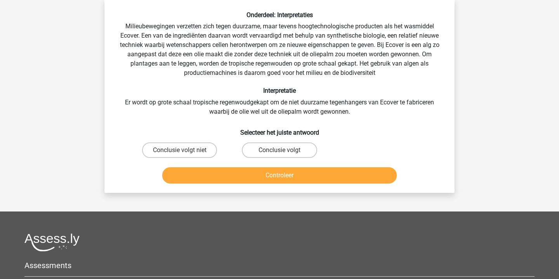
scroll to position [37, 0]
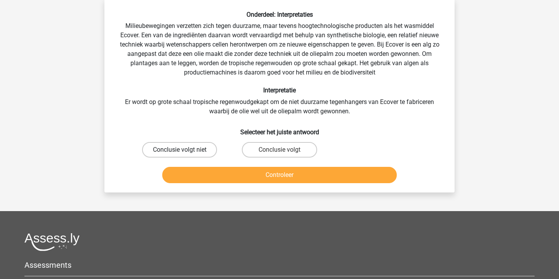
click at [188, 152] on label "Conclusie volgt niet" at bounding box center [179, 150] width 75 height 16
click at [185, 152] on input "Conclusie volgt niet" at bounding box center [182, 152] width 5 height 5
radio input "true"
click at [296, 178] on button "Controleer" at bounding box center [279, 175] width 235 height 16
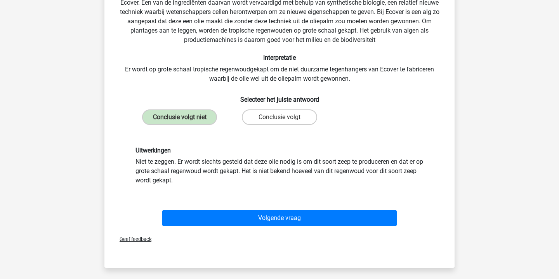
scroll to position [74, 0]
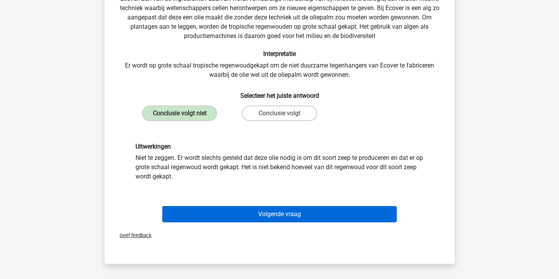
click at [296, 219] on button "Volgende vraag" at bounding box center [279, 214] width 235 height 16
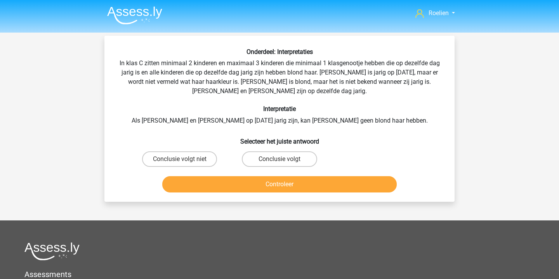
scroll to position [0, 0]
click at [200, 155] on label "Conclusie volgt niet" at bounding box center [179, 159] width 75 height 16
click at [185, 159] on input "Conclusie volgt niet" at bounding box center [182, 161] width 5 height 5
radio input "true"
click at [310, 186] on button "Controleer" at bounding box center [279, 184] width 235 height 16
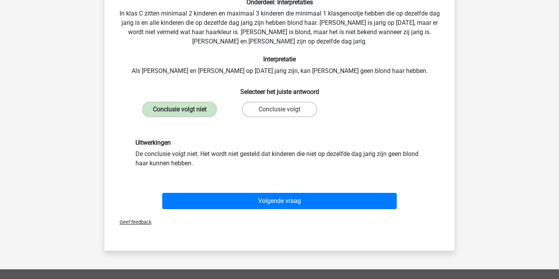
scroll to position [53, 0]
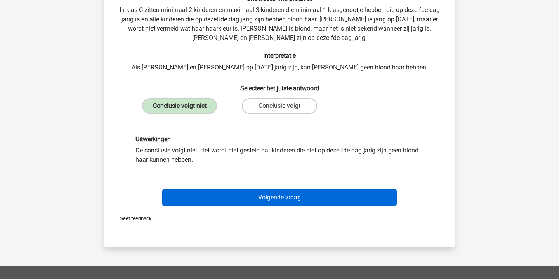
click at [308, 196] on button "Volgende vraag" at bounding box center [279, 198] width 235 height 16
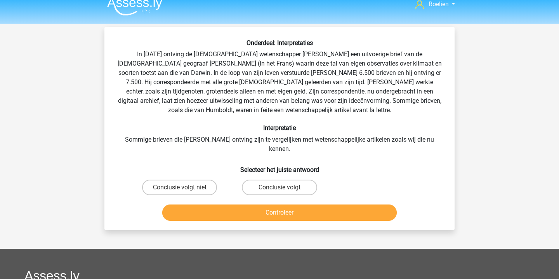
scroll to position [10, 0]
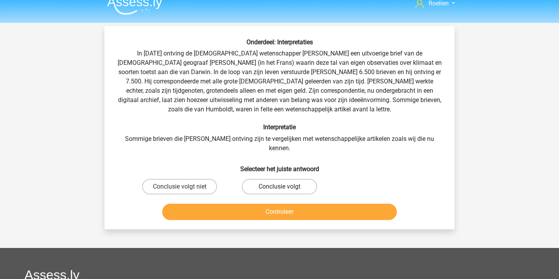
click at [279, 179] on label "Conclusie volgt" at bounding box center [279, 187] width 75 height 16
click at [280, 187] on input "Conclusie volgt" at bounding box center [282, 189] width 5 height 5
radio input "true"
click at [288, 205] on button "Controleer" at bounding box center [279, 212] width 235 height 16
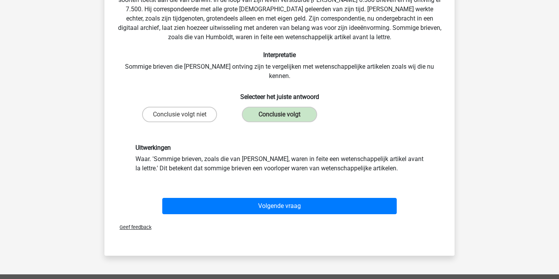
scroll to position [83, 0]
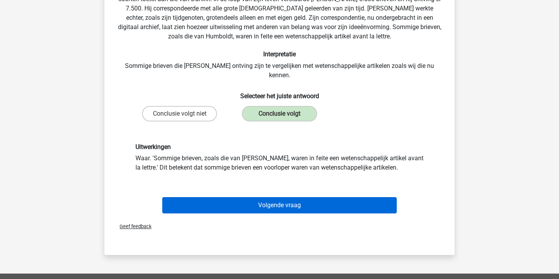
click at [302, 197] on button "Volgende vraag" at bounding box center [279, 205] width 235 height 16
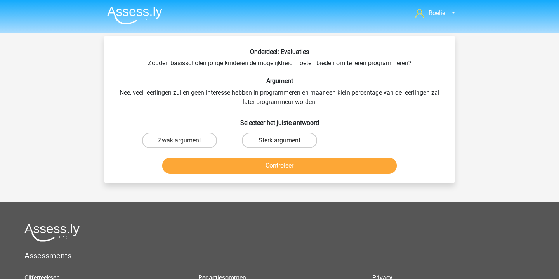
scroll to position [0, 0]
click at [193, 143] on label "Zwak argument" at bounding box center [179, 141] width 75 height 16
click at [185, 143] on input "Zwak argument" at bounding box center [182, 143] width 5 height 5
radio input "true"
click at [304, 166] on button "Controleer" at bounding box center [279, 166] width 235 height 16
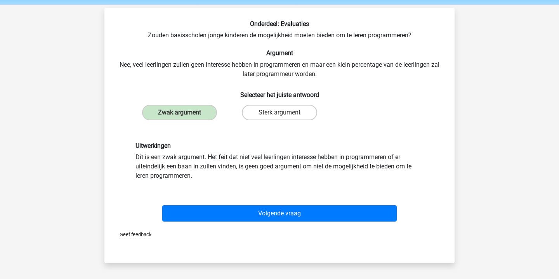
scroll to position [30, 0]
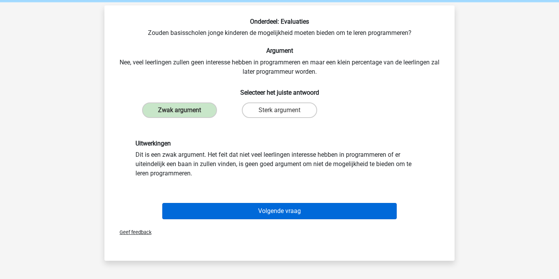
click at [299, 209] on button "Volgende vraag" at bounding box center [279, 211] width 235 height 16
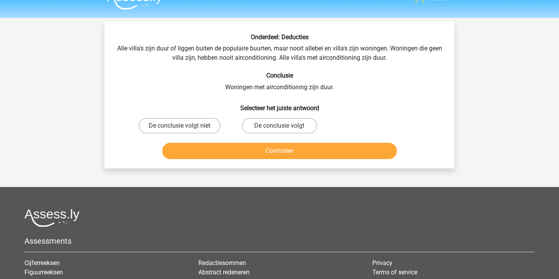
scroll to position [15, 0]
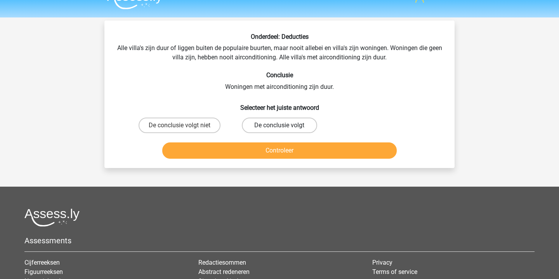
click at [268, 123] on label "De conclusie volgt" at bounding box center [279, 126] width 75 height 16
click at [280, 125] on input "De conclusie volgt" at bounding box center [282, 127] width 5 height 5
radio input "true"
click at [281, 151] on button "Controleer" at bounding box center [279, 151] width 235 height 16
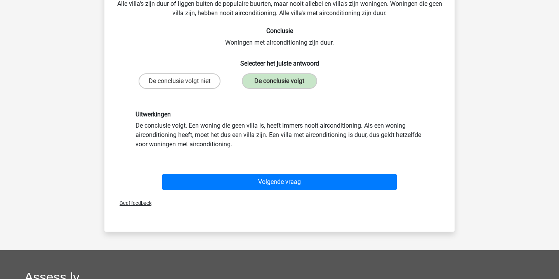
scroll to position [61, 0]
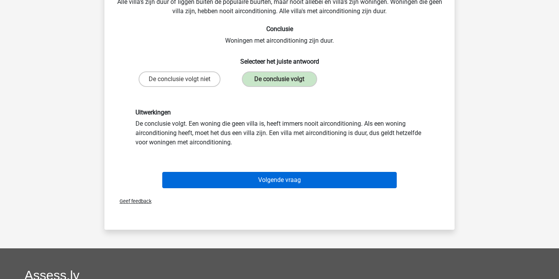
click at [309, 181] on button "Volgende vraag" at bounding box center [279, 180] width 235 height 16
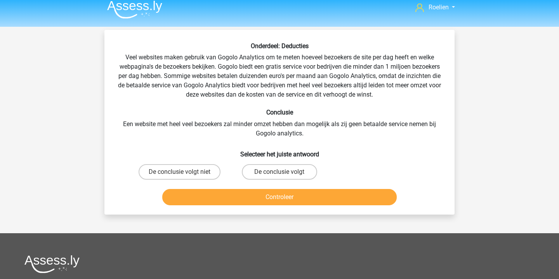
scroll to position [1, 0]
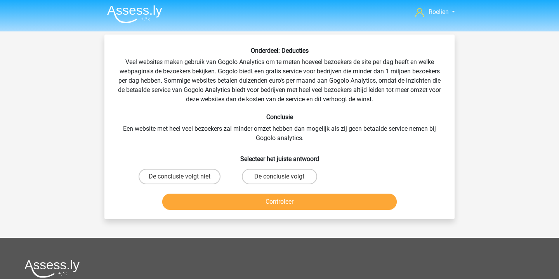
click at [267, 123] on div "Onderdeel: Deducties Veel websites maken gebruik van Gogolo Analytics om te met…" at bounding box center [280, 130] width 344 height 166
click at [200, 176] on label "De conclusie volgt niet" at bounding box center [180, 177] width 82 height 16
click at [185, 177] on input "De conclusie volgt niet" at bounding box center [182, 179] width 5 height 5
radio input "true"
click at [304, 203] on button "Controleer" at bounding box center [279, 202] width 235 height 16
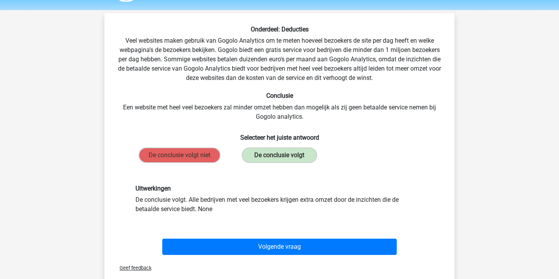
scroll to position [24, 0]
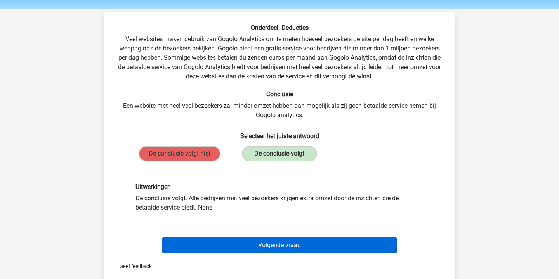
click at [304, 244] on button "Volgende vraag" at bounding box center [279, 245] width 235 height 16
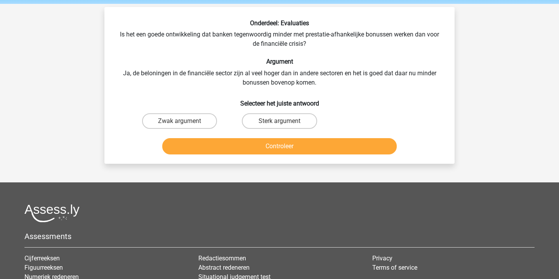
scroll to position [30, 0]
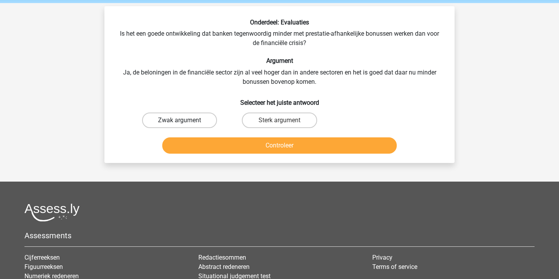
click at [194, 120] on label "Zwak argument" at bounding box center [179, 121] width 75 height 16
click at [185, 120] on input "Zwak argument" at bounding box center [182, 122] width 5 height 5
radio input "true"
click at [270, 146] on button "Controleer" at bounding box center [279, 145] width 235 height 16
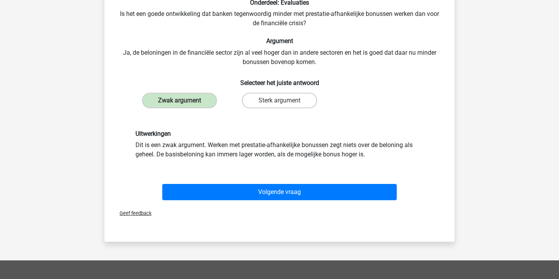
scroll to position [51, 0]
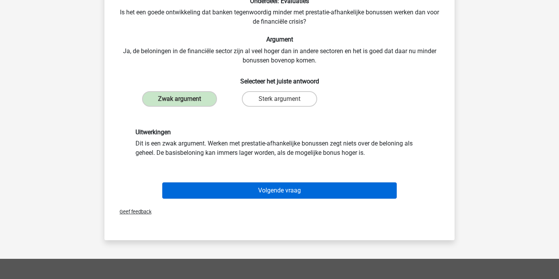
click at [283, 194] on button "Volgende vraag" at bounding box center [279, 191] width 235 height 16
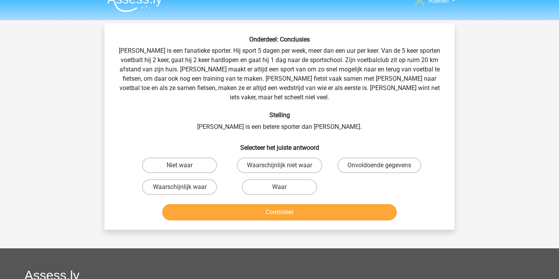
scroll to position [2, 0]
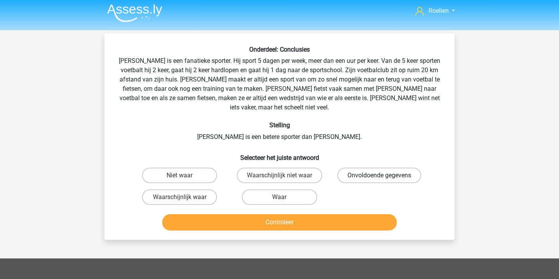
click at [379, 168] on label "Onvoldoende gegevens" at bounding box center [379, 176] width 84 height 16
click at [379, 176] on input "Onvoldoende gegevens" at bounding box center [381, 178] width 5 height 5
radio input "true"
click at [278, 214] on button "Controleer" at bounding box center [279, 222] width 235 height 16
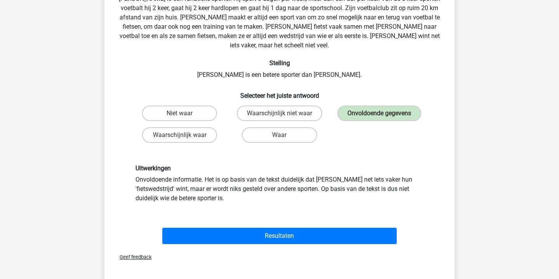
scroll to position [72, 0]
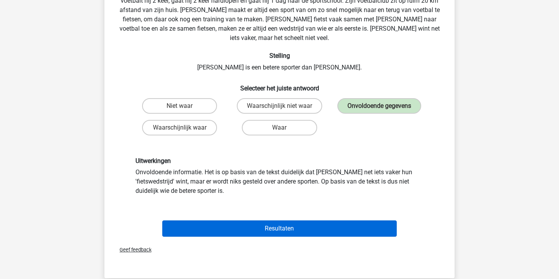
click at [282, 221] on button "Resultaten" at bounding box center [279, 229] width 235 height 16
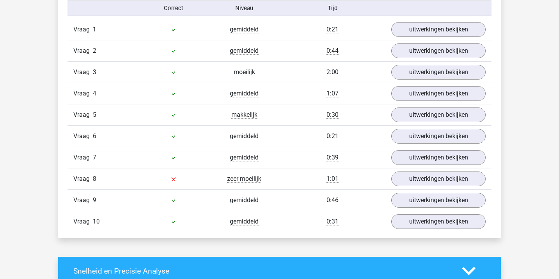
scroll to position [518, 0]
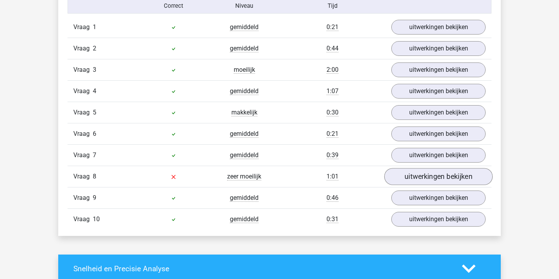
click at [429, 176] on link "uitwerkingen bekijken" at bounding box center [438, 176] width 108 height 17
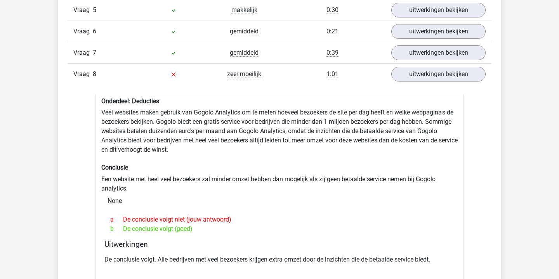
scroll to position [621, 0]
